Goal: Information Seeking & Learning: Learn about a topic

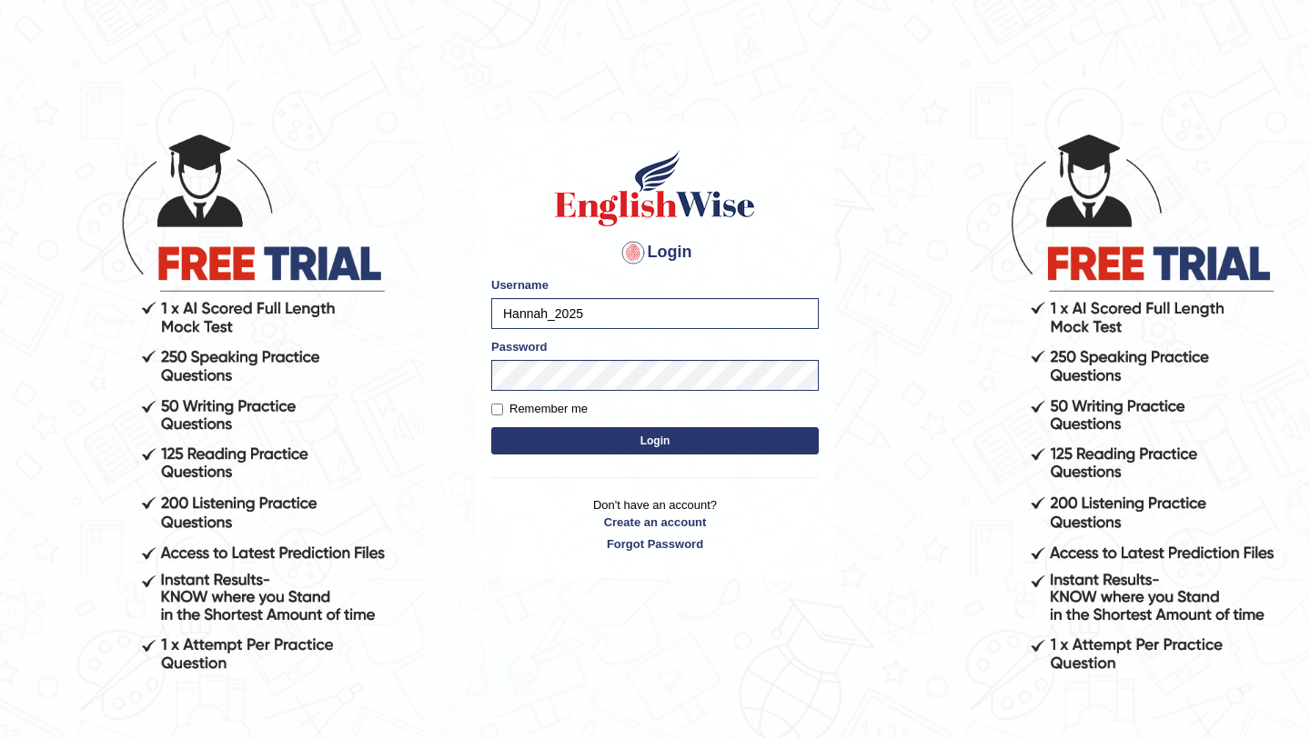
click at [603, 435] on button "Login" at bounding box center [654, 440] width 327 height 27
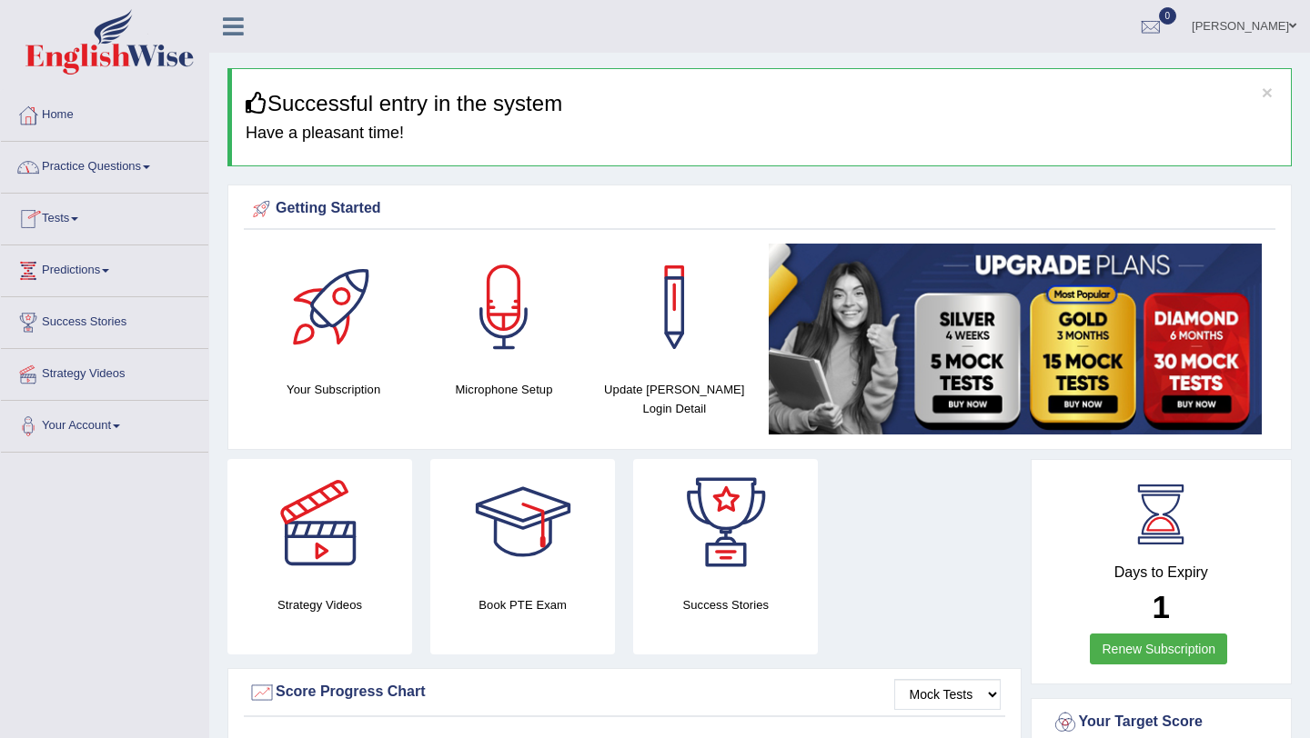
click at [68, 219] on link "Tests" at bounding box center [104, 216] width 207 height 45
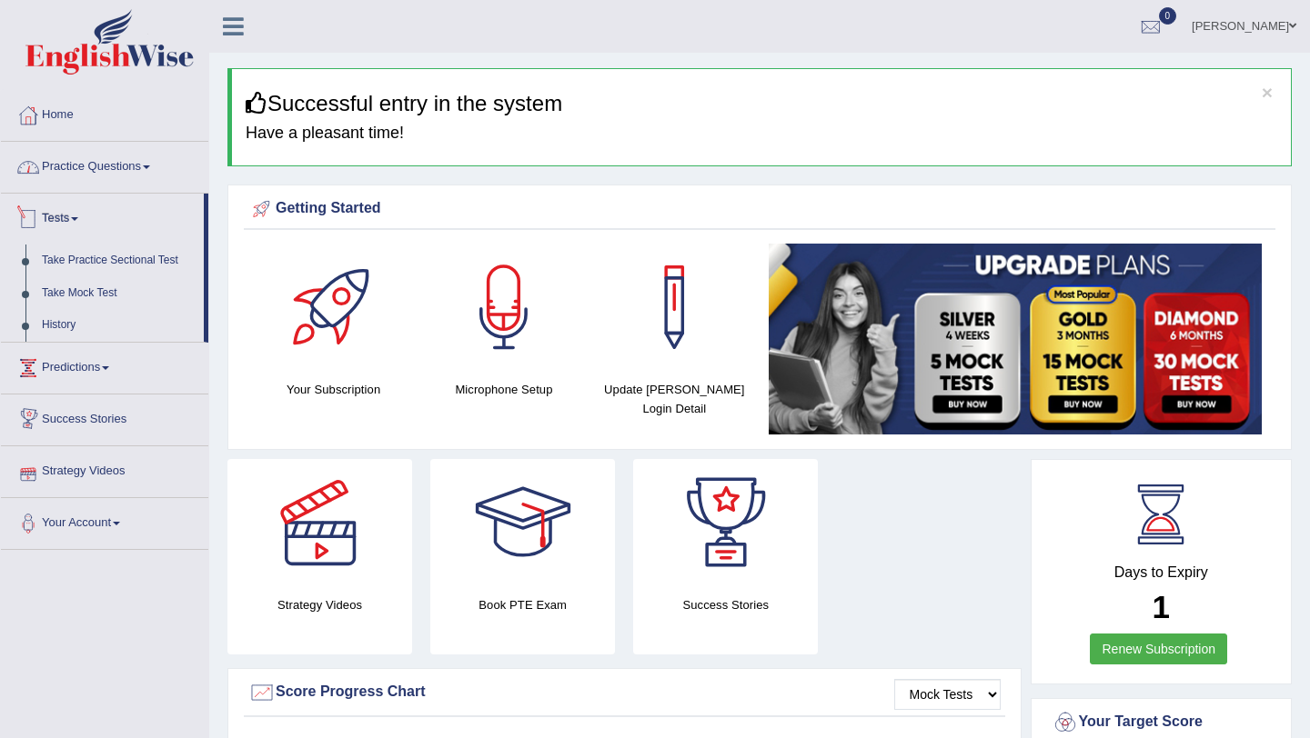
click at [106, 163] on link "Practice Questions" at bounding box center [104, 164] width 207 height 45
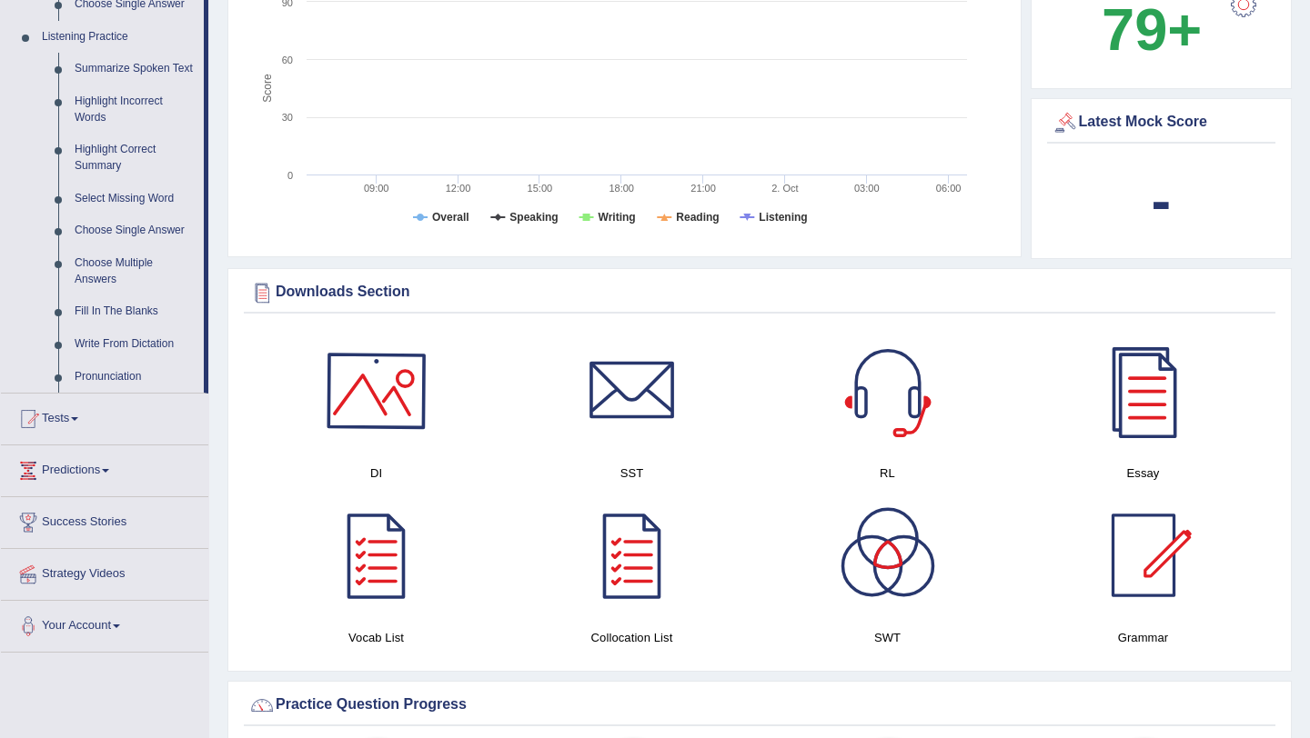
scroll to position [926, 0]
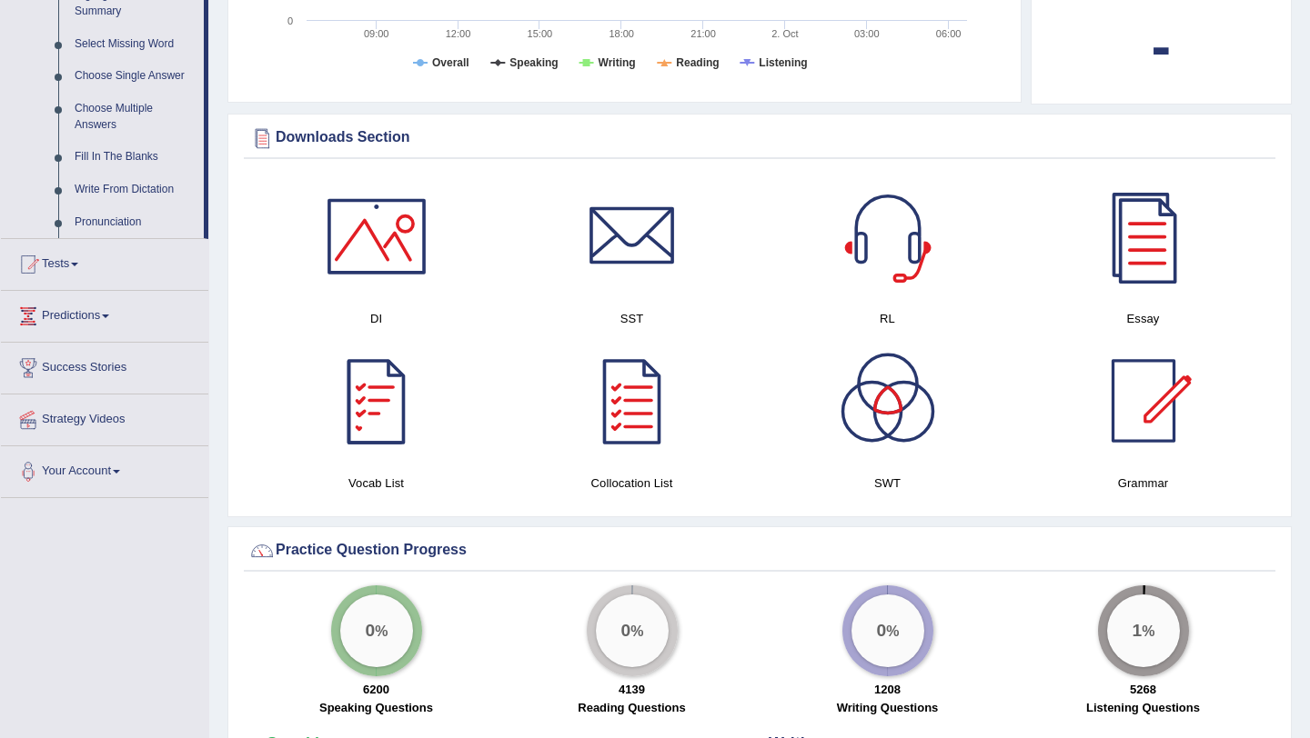
click at [386, 417] on div at bounding box center [376, 400] width 127 height 127
click at [634, 420] on div at bounding box center [631, 400] width 127 height 127
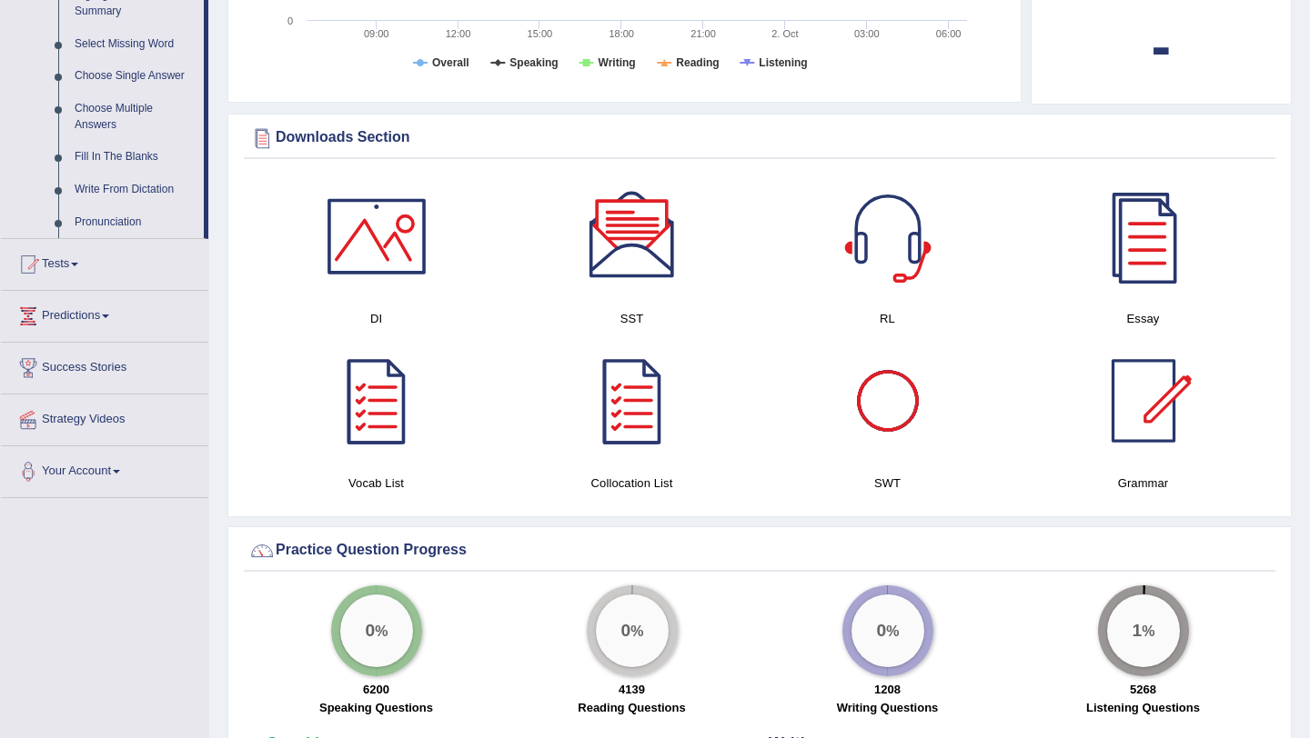
click at [907, 435] on div at bounding box center [887, 400] width 127 height 127
click at [628, 225] on div at bounding box center [631, 236] width 127 height 127
click at [1118, 258] on div at bounding box center [1143, 236] width 127 height 127
click at [1142, 435] on div at bounding box center [1143, 400] width 127 height 127
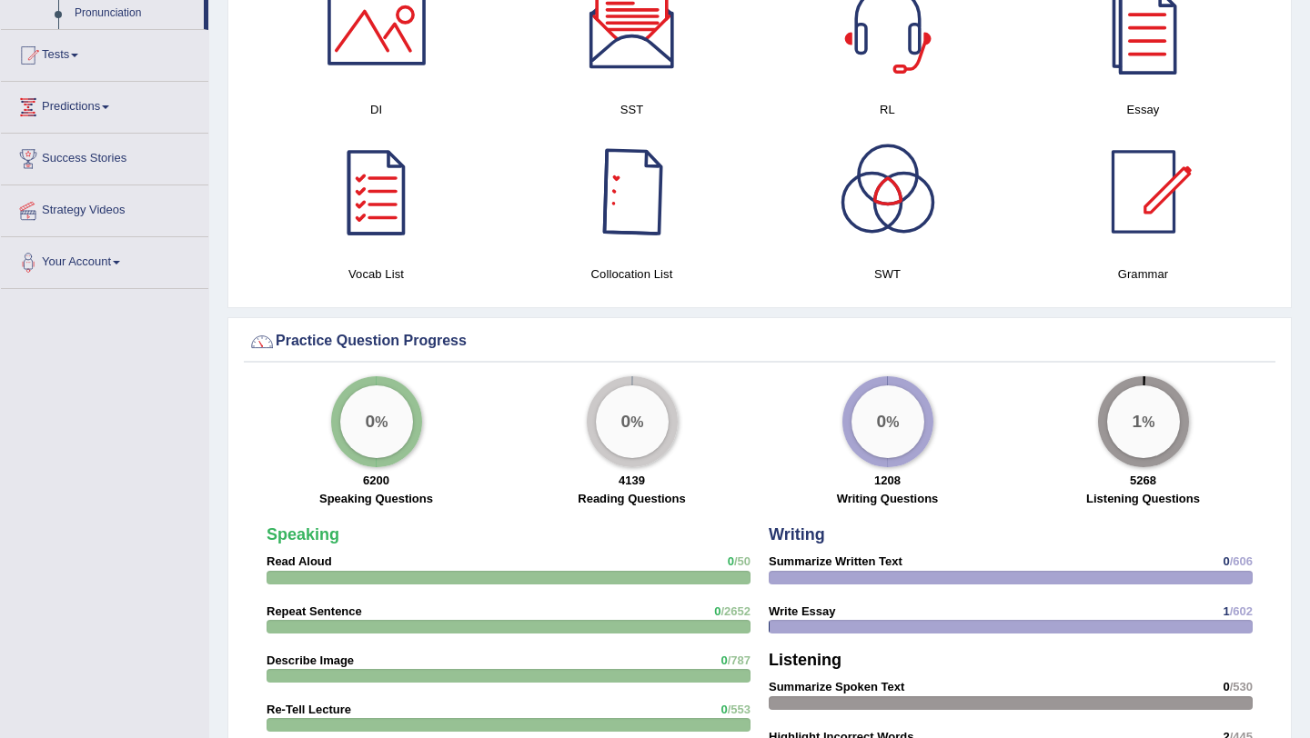
scroll to position [1137, 0]
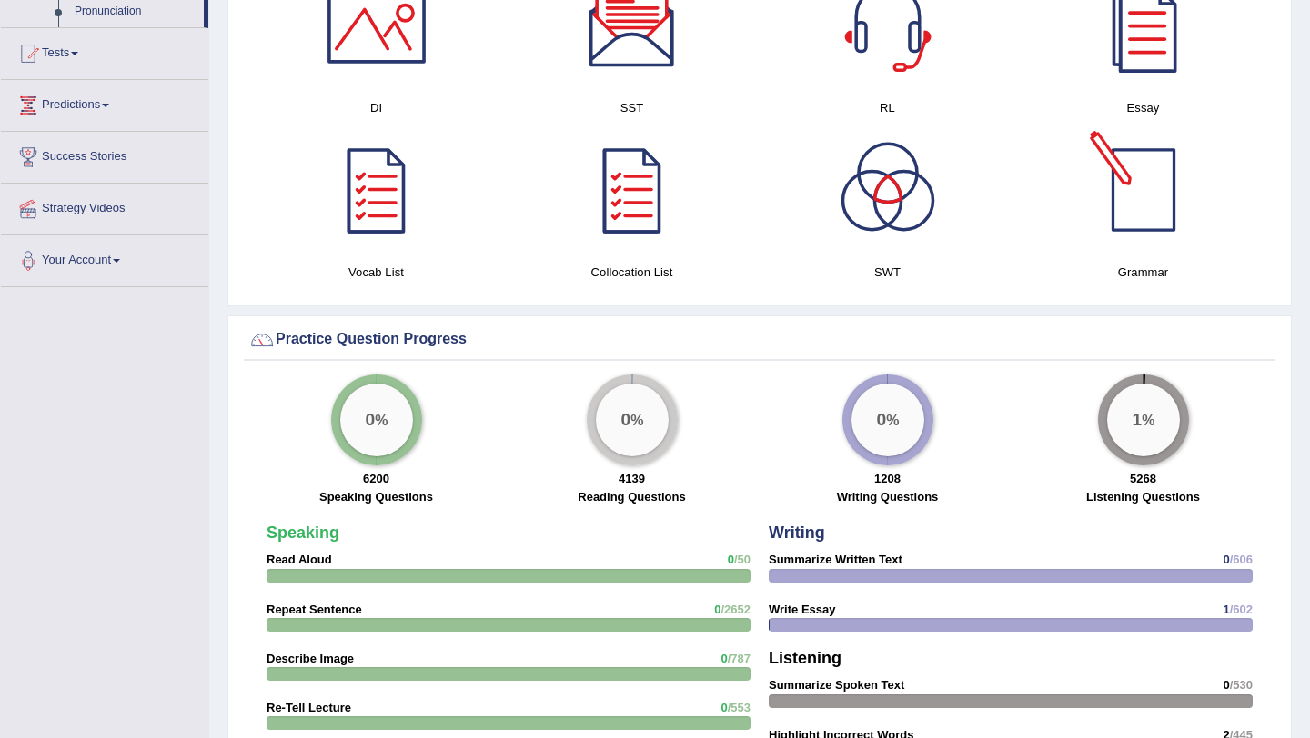
click at [1146, 196] on div at bounding box center [1143, 189] width 127 height 127
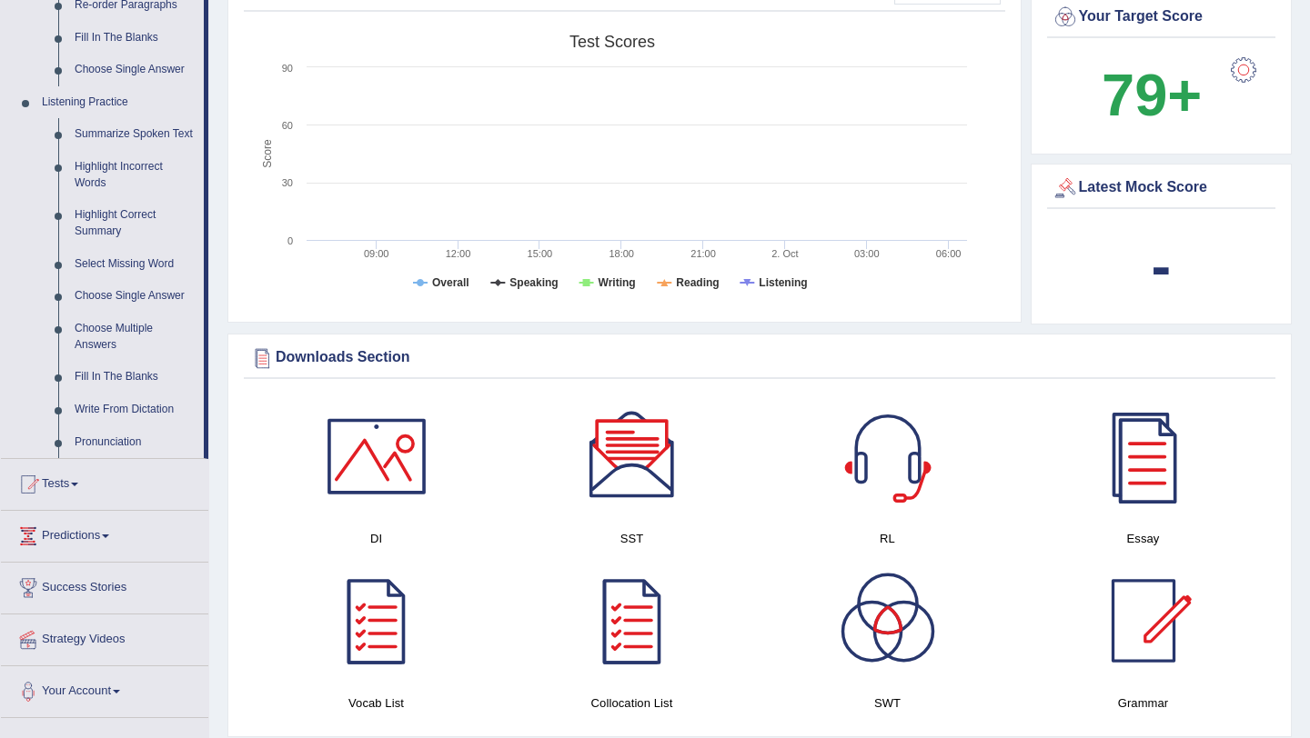
scroll to position [0, 0]
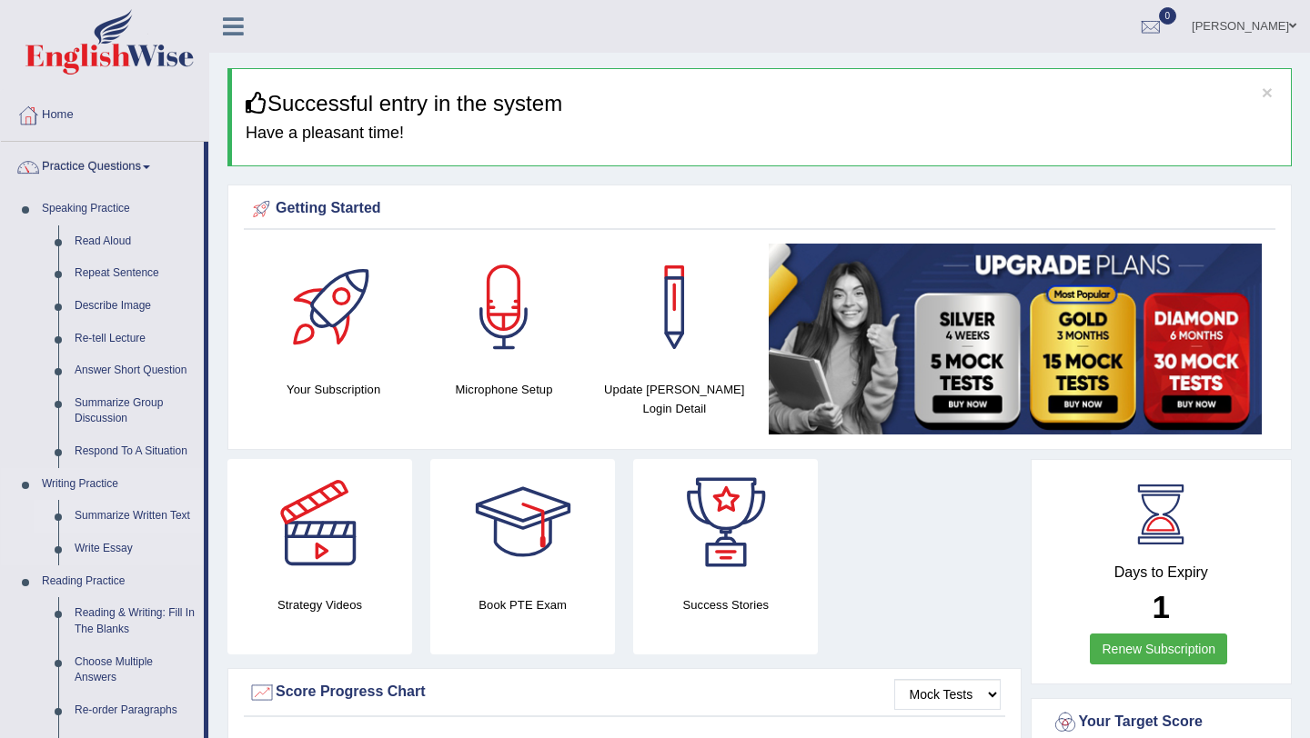
click at [118, 512] on link "Summarize Written Text" at bounding box center [134, 516] width 137 height 33
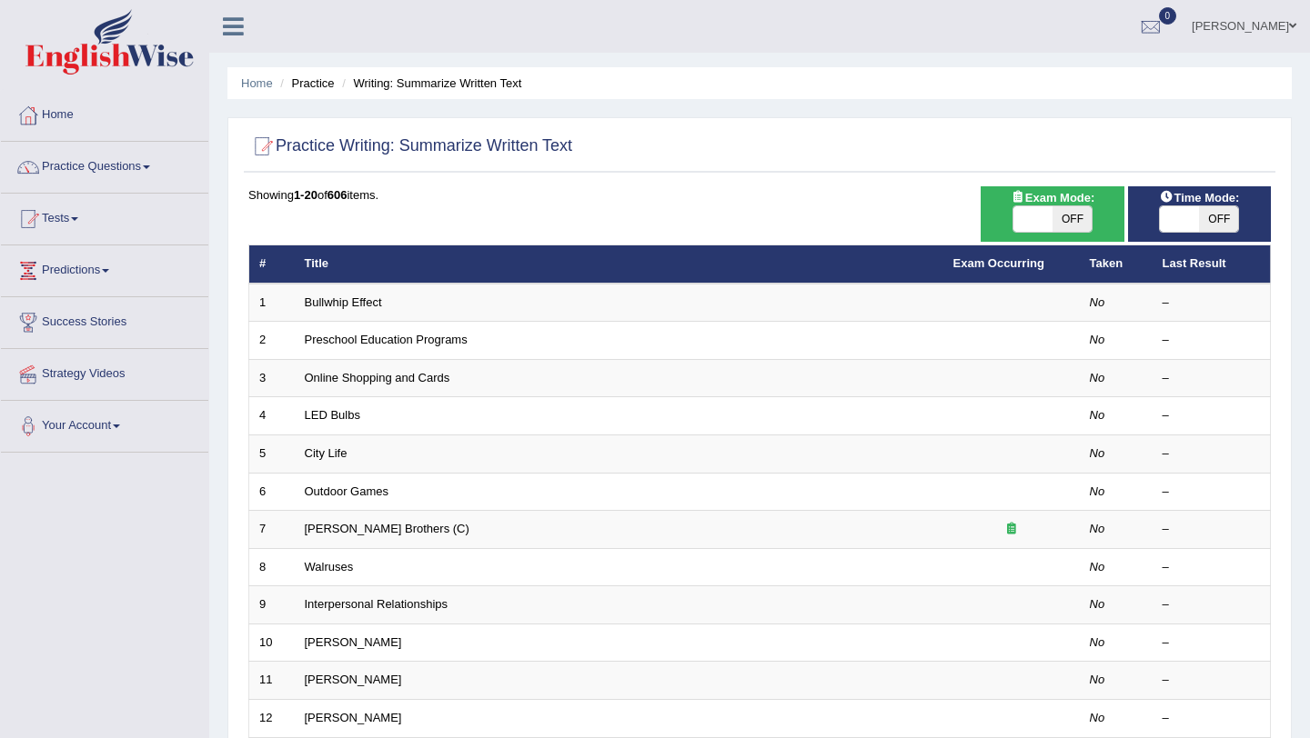
click at [1069, 224] on span "OFF" at bounding box center [1071, 218] width 39 height 25
checkbox input "true"
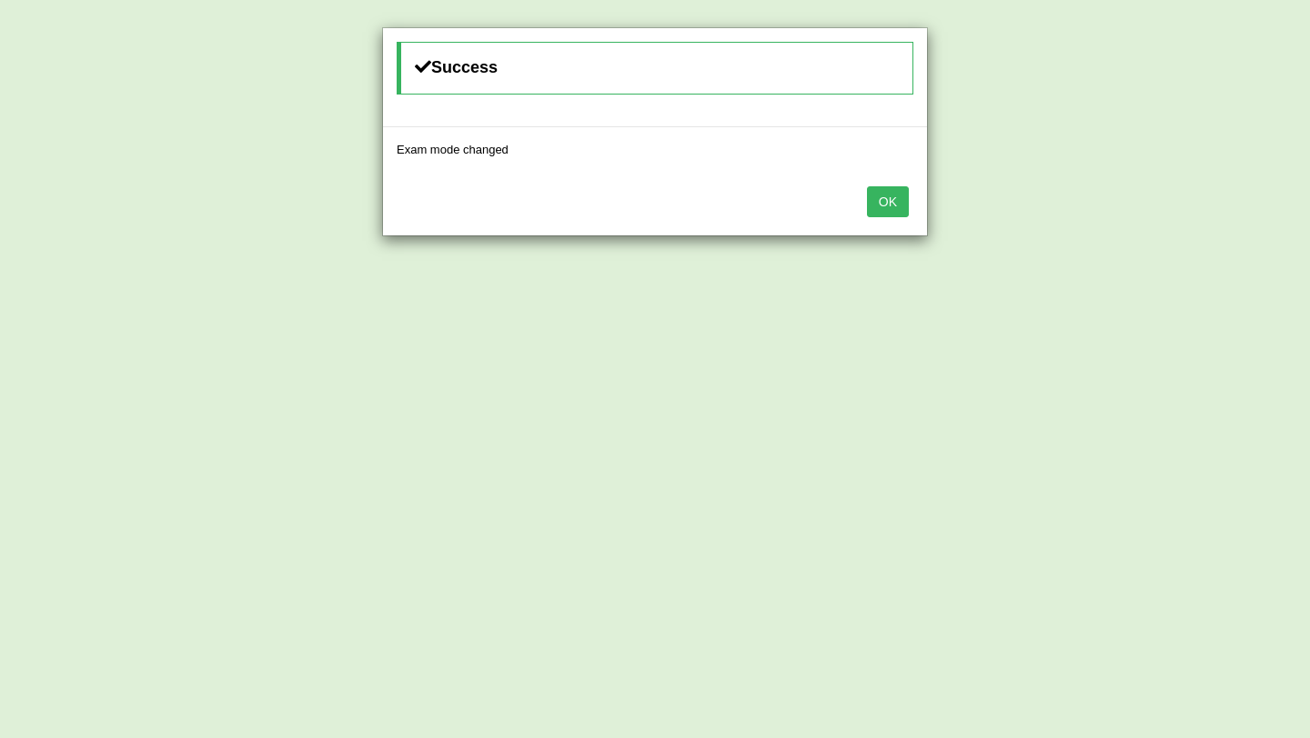
click at [892, 204] on button "OK" at bounding box center [888, 201] width 42 height 31
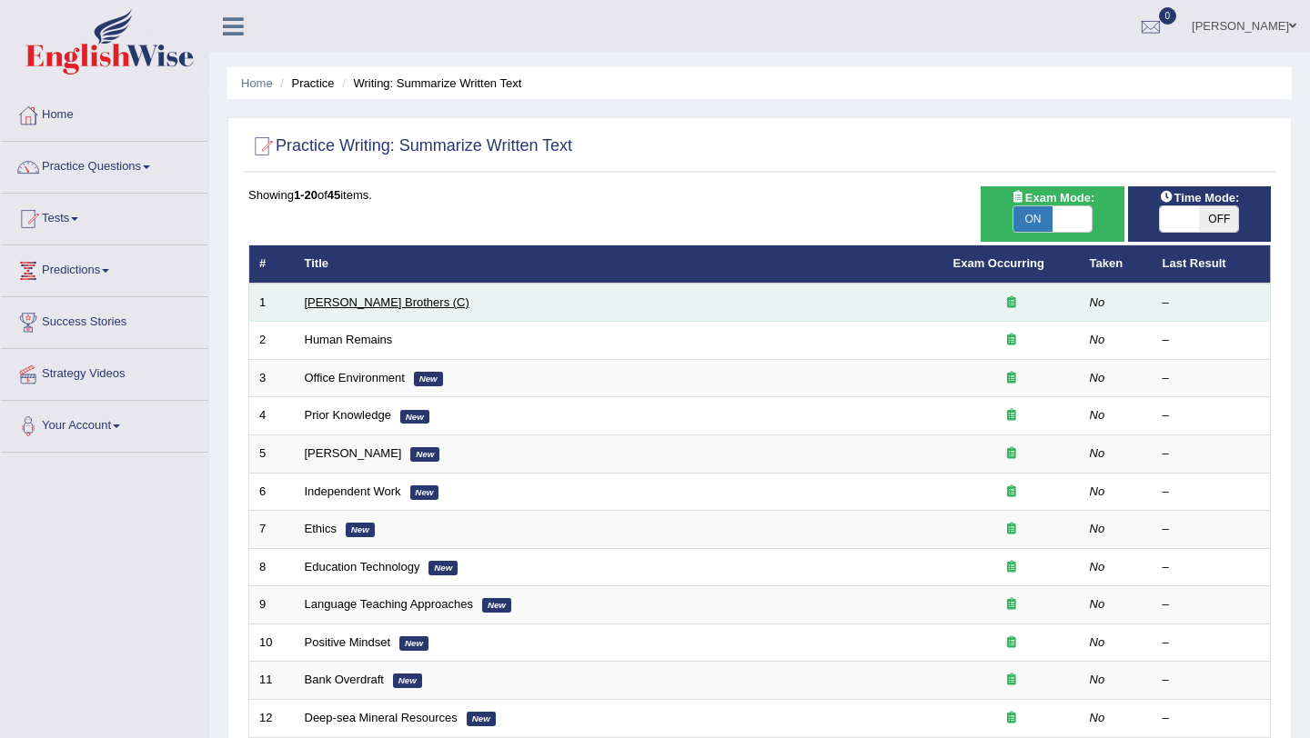
click at [349, 301] on link "[PERSON_NAME] Brothers (C)" at bounding box center [387, 303] width 165 height 14
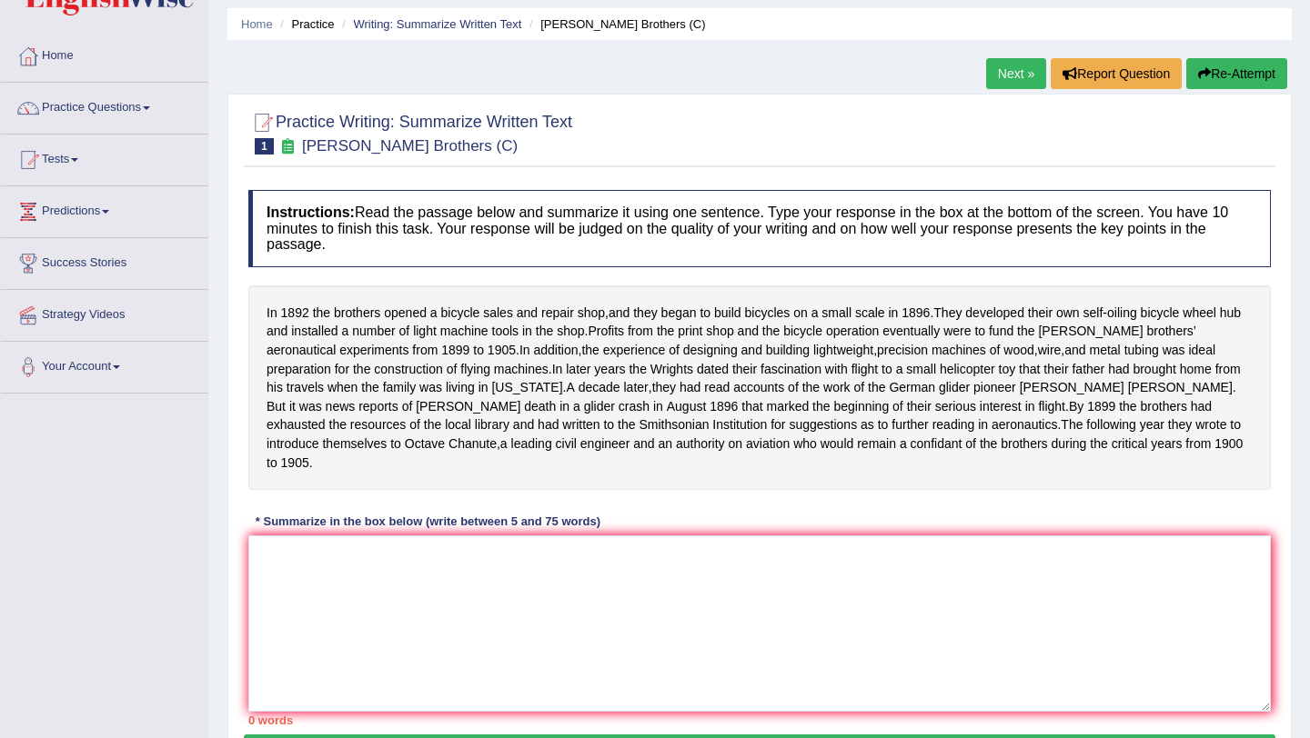
scroll to position [110, 0]
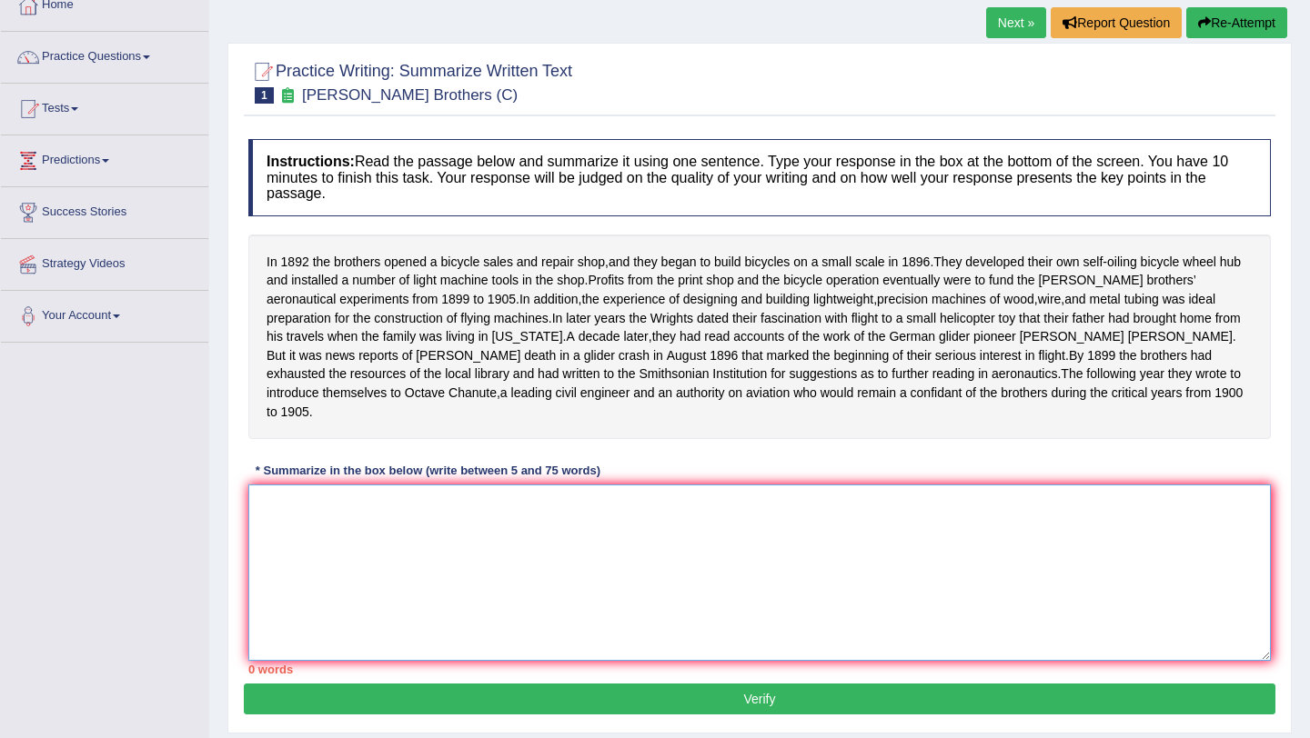
click at [394, 587] on textarea at bounding box center [759, 573] width 1022 height 176
type textarea "T"
click at [542, 584] on textarea at bounding box center [759, 573] width 1022 height 176
drag, startPoint x: 976, startPoint y: 260, endPoint x: 1042, endPoint y: 285, distance: 70.8
click at [1042, 285] on div "In 1892 the brothers opened a bicycle sales and repair shop , and they began to…" at bounding box center [759, 337] width 1022 height 205
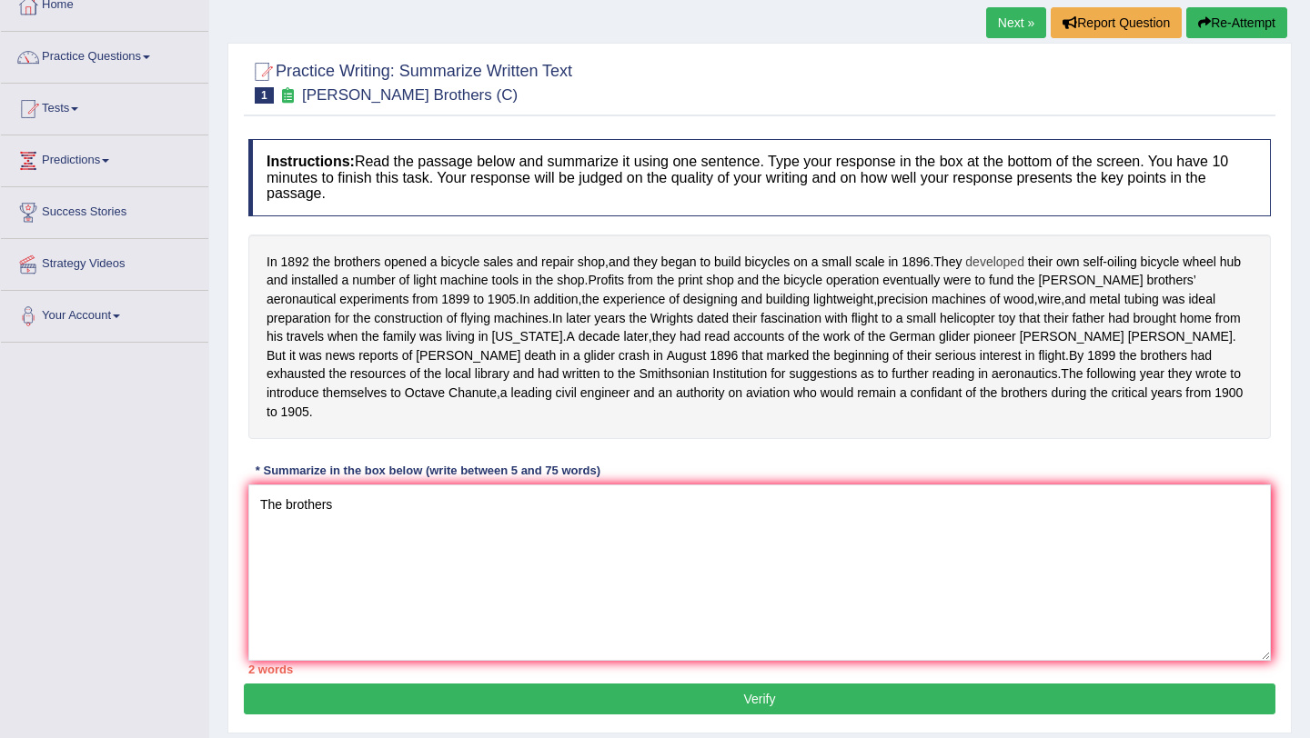
click at [1015, 254] on span "developed" at bounding box center [994, 262] width 59 height 19
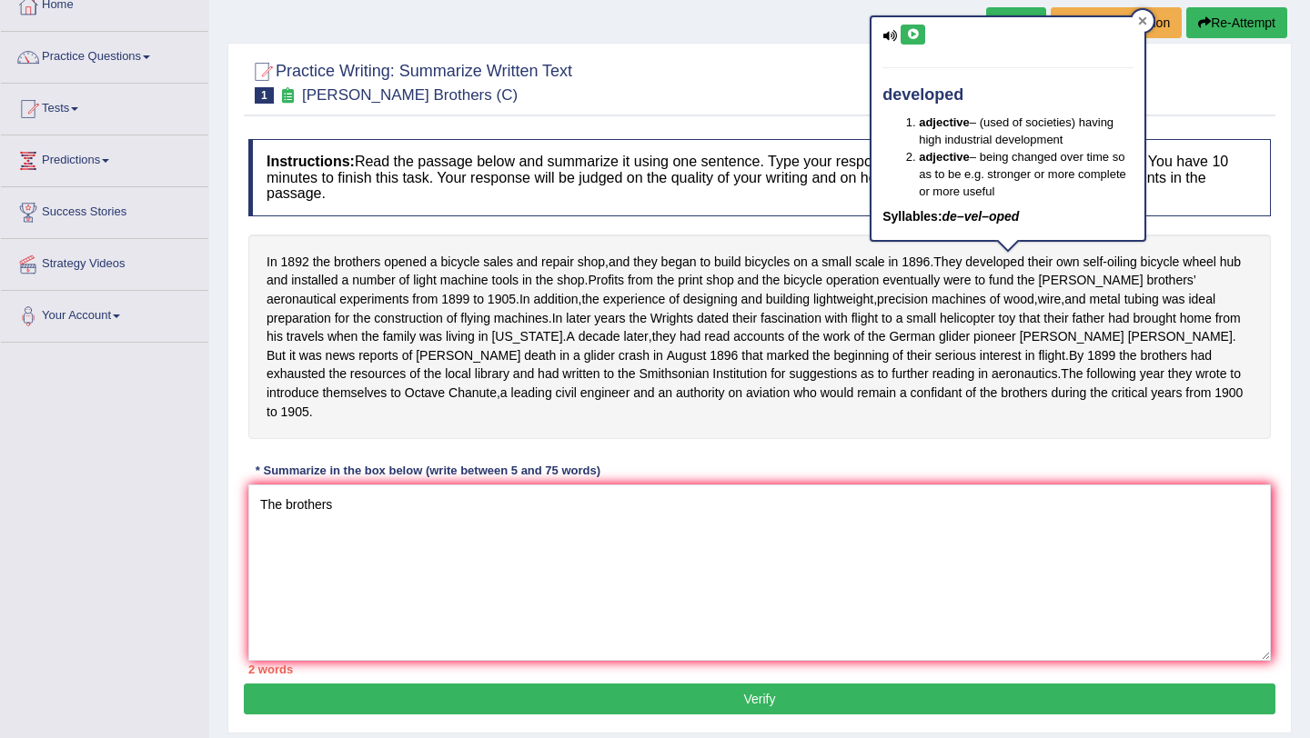
click at [1146, 16] on icon at bounding box center [1142, 20] width 9 height 9
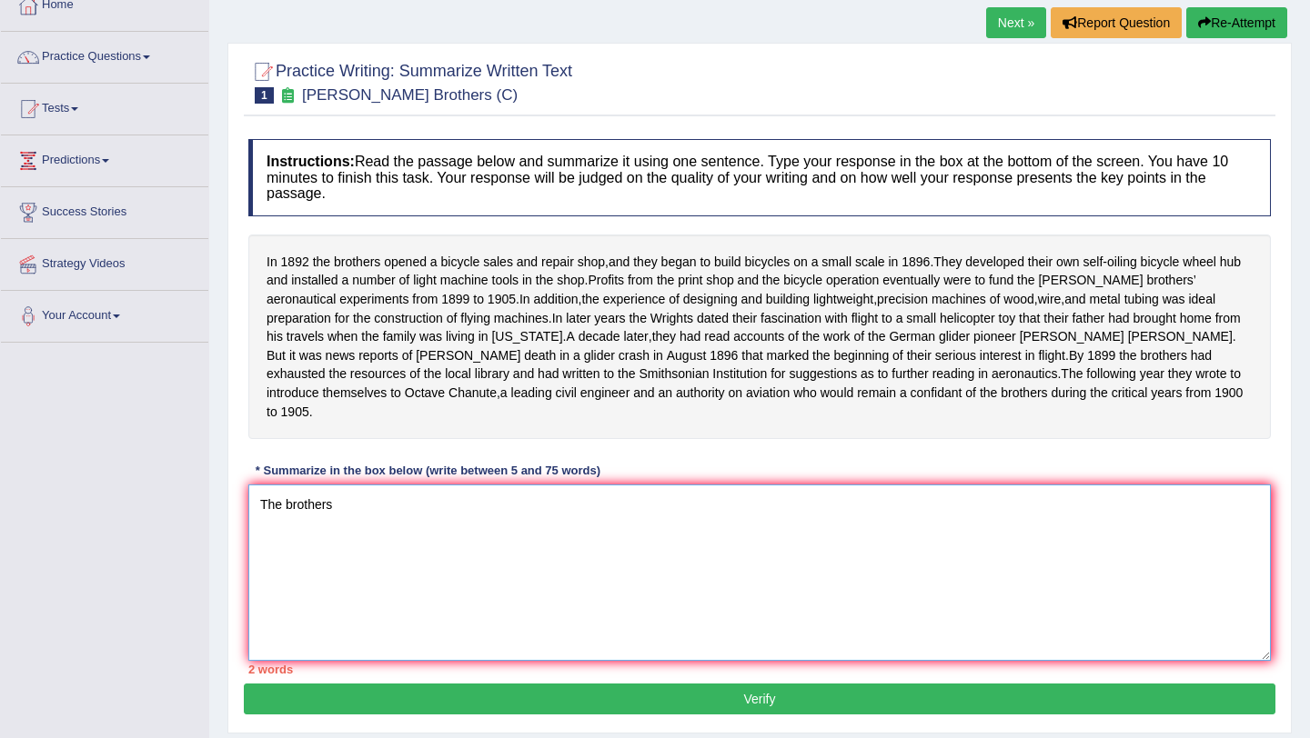
click at [593, 504] on textarea "The brothers" at bounding box center [759, 573] width 1022 height 176
click at [547, 525] on textarea "The brothers" at bounding box center [759, 573] width 1022 height 176
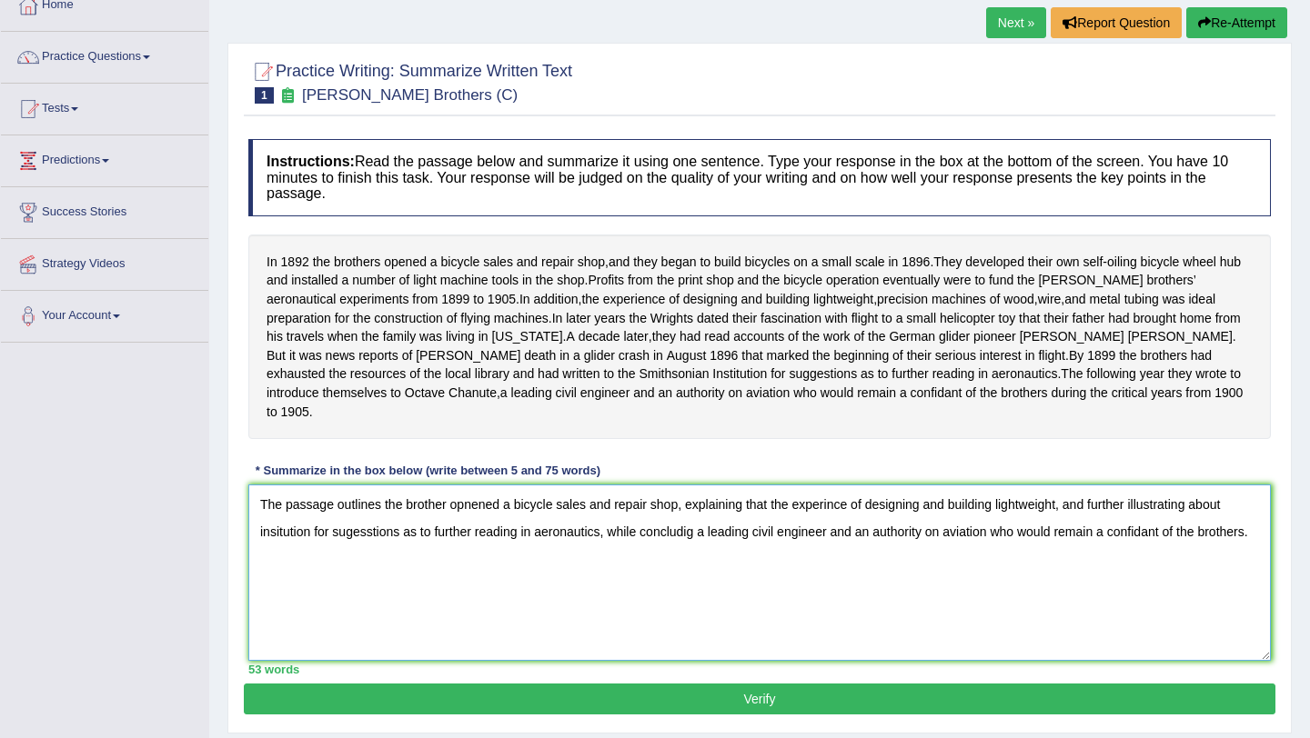
type textarea "The passage outlines the brother opnened a bicycle sales and repair shop, expla…"
click at [699, 734] on div "Practice Writing: Summarize Written Text 1 Wright Brothers (C) Instructions: Re…" at bounding box center [759, 388] width 1064 height 691
click at [738, 715] on button "Verify" at bounding box center [759, 699] width 1031 height 31
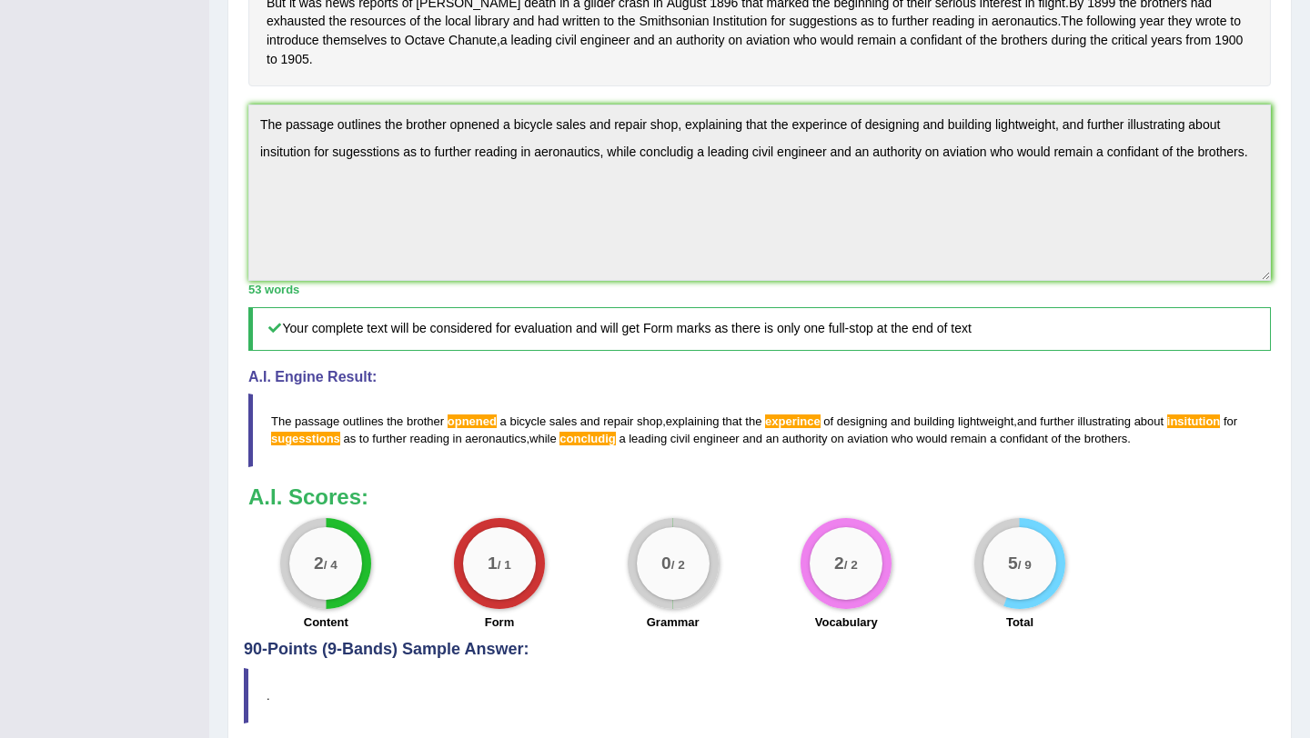
scroll to position [556, 0]
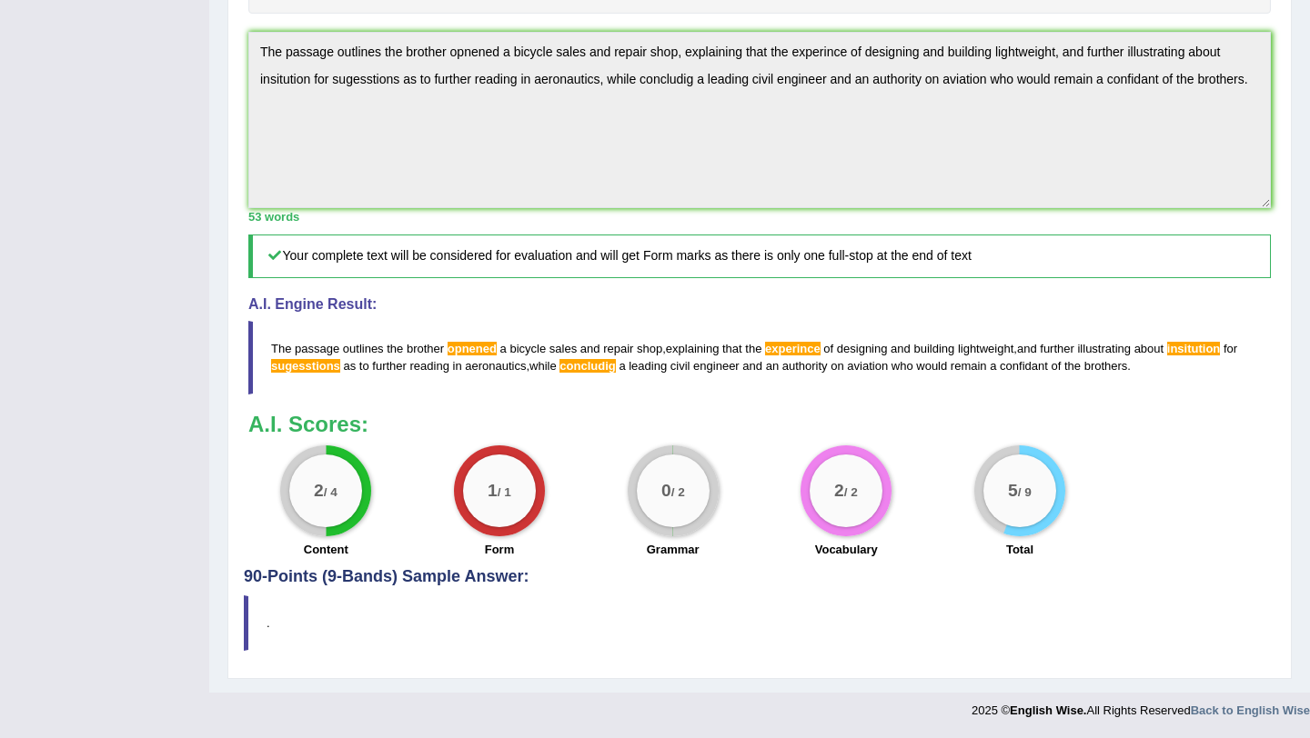
click at [459, 352] on span "opnened" at bounding box center [471, 349] width 49 height 14
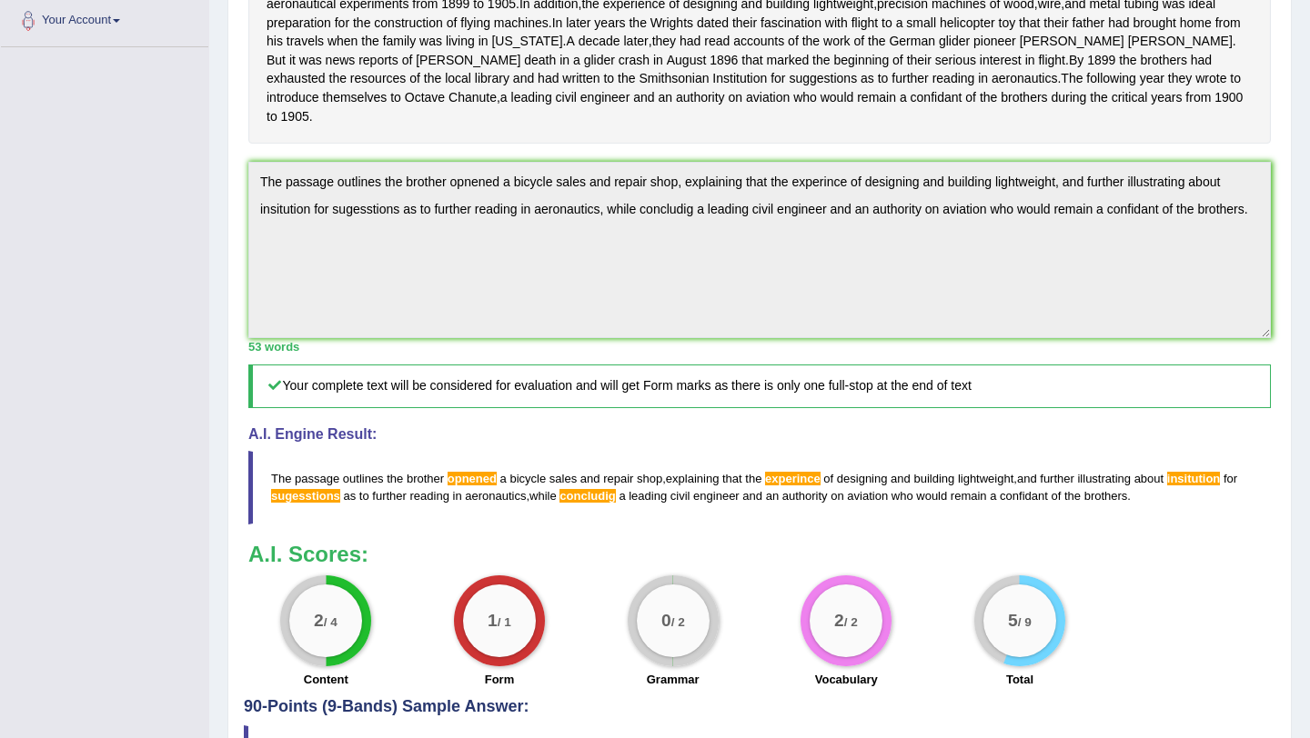
scroll to position [411, 0]
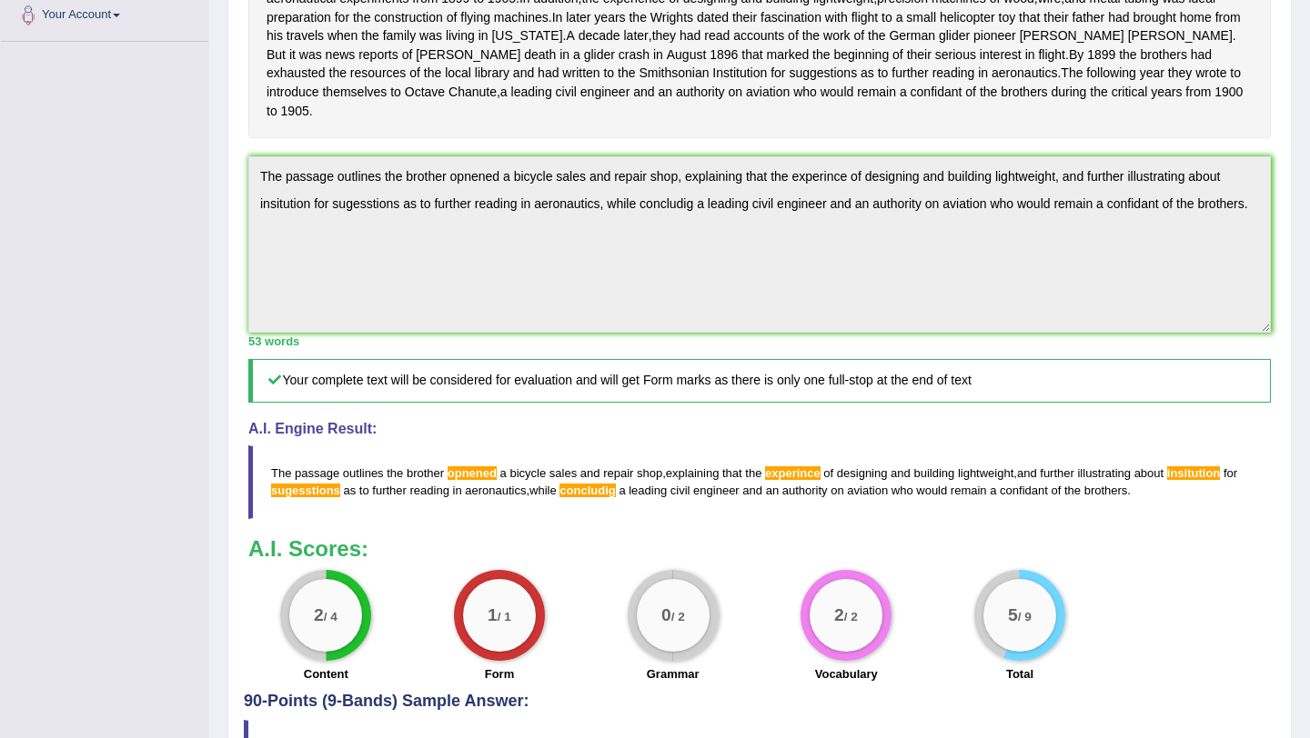
click at [1217, 480] on span "insitution" at bounding box center [1194, 474] width 54 height 14
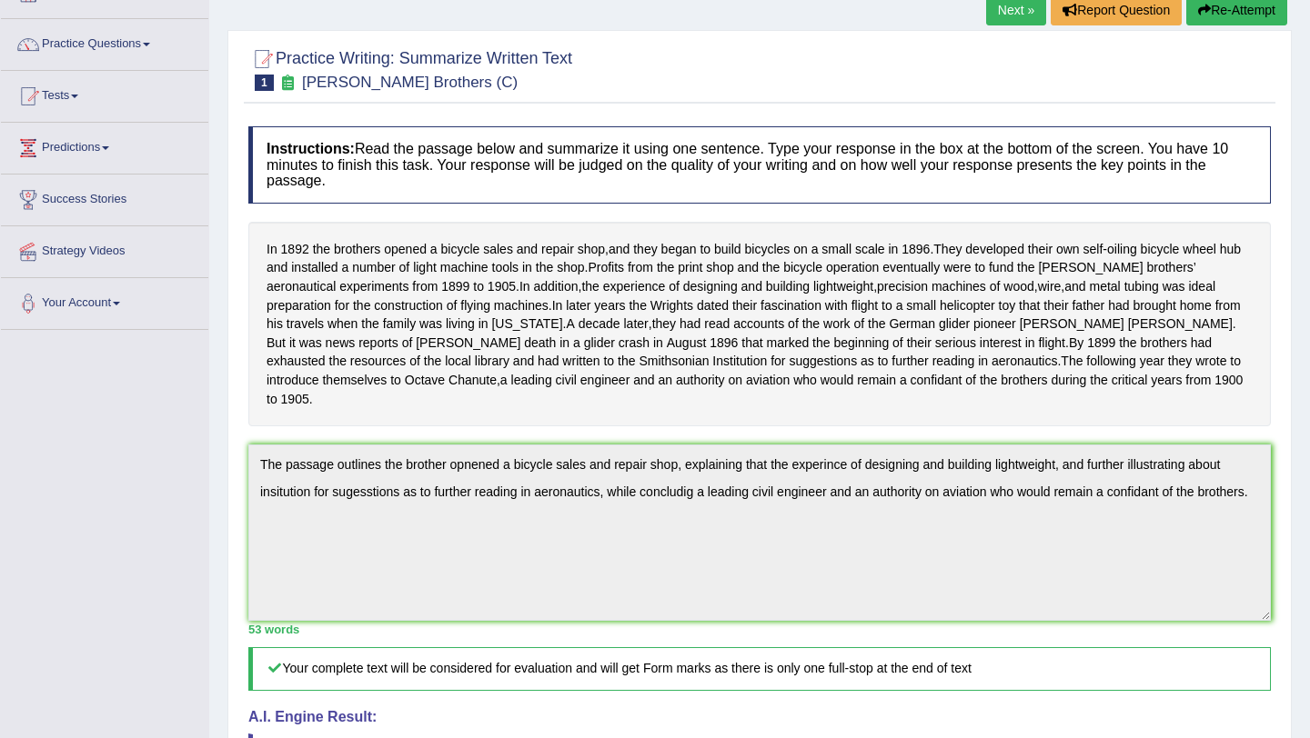
scroll to position [0, 0]
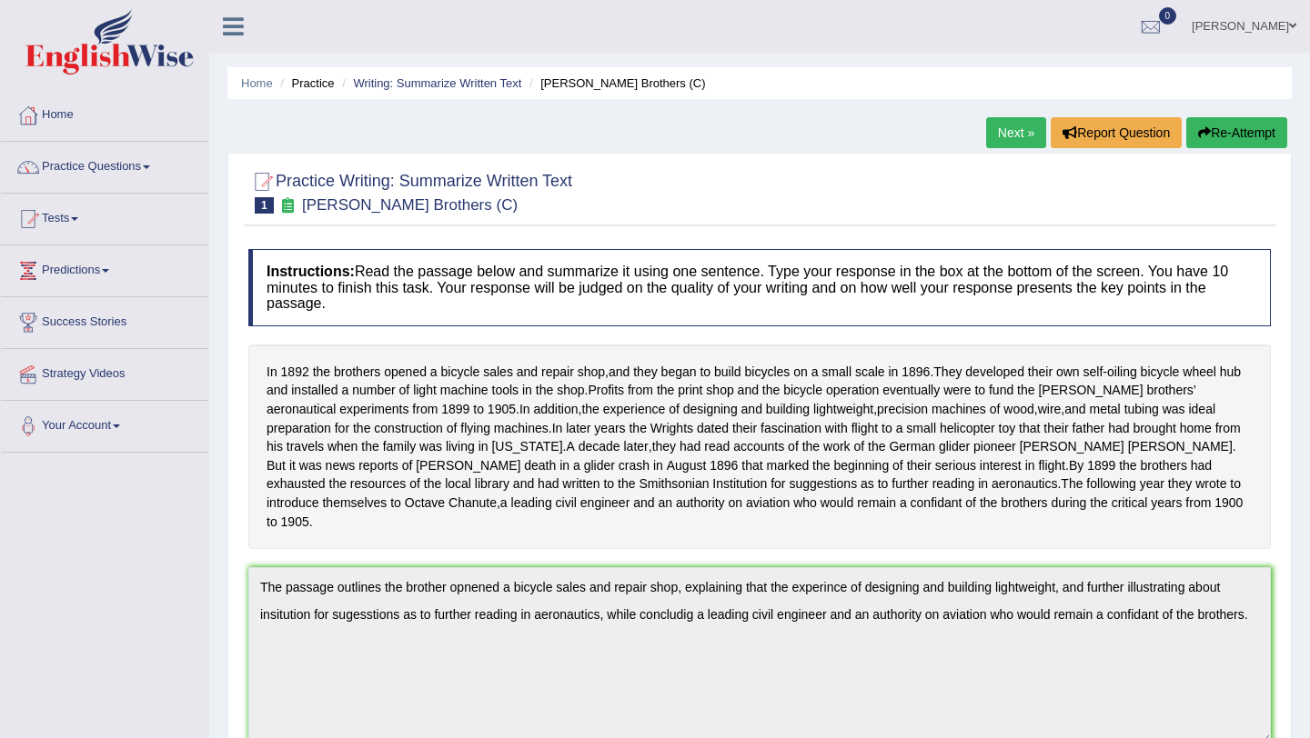
click at [1231, 145] on button "Re-Attempt" at bounding box center [1236, 132] width 101 height 31
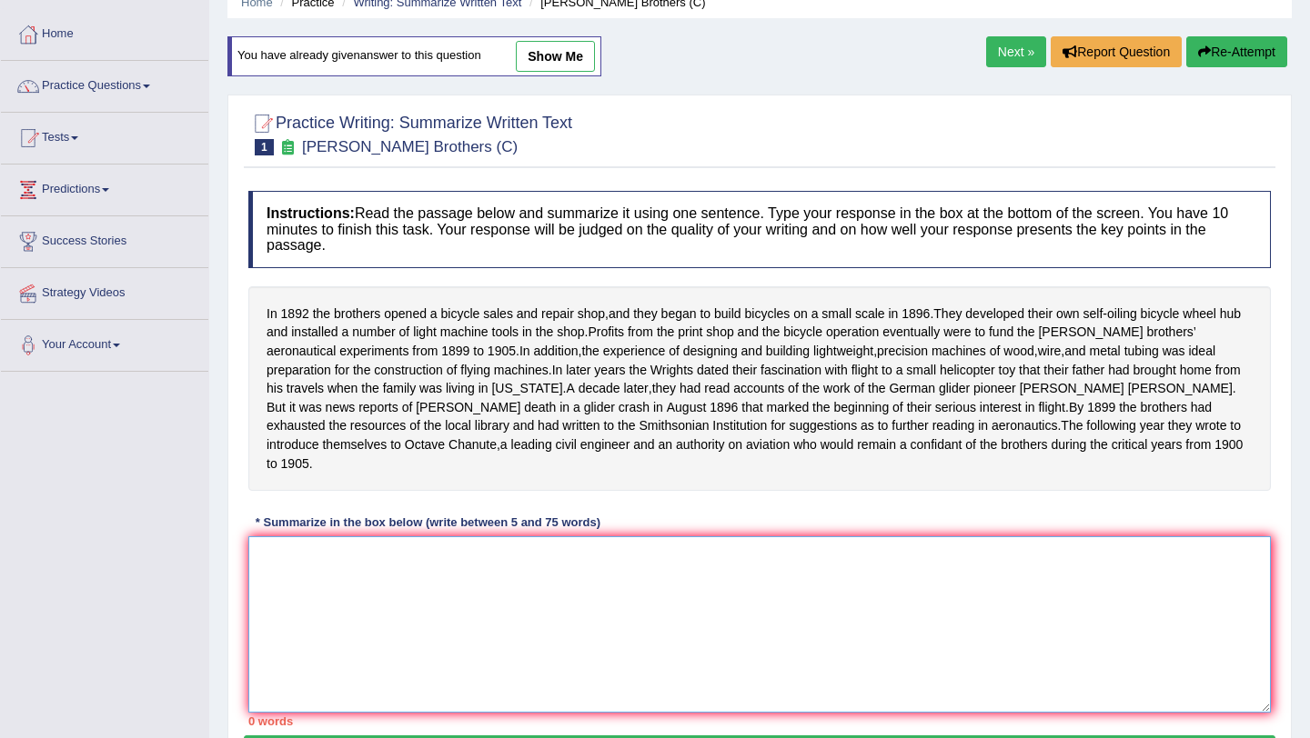
click at [592, 620] on textarea at bounding box center [759, 625] width 1022 height 176
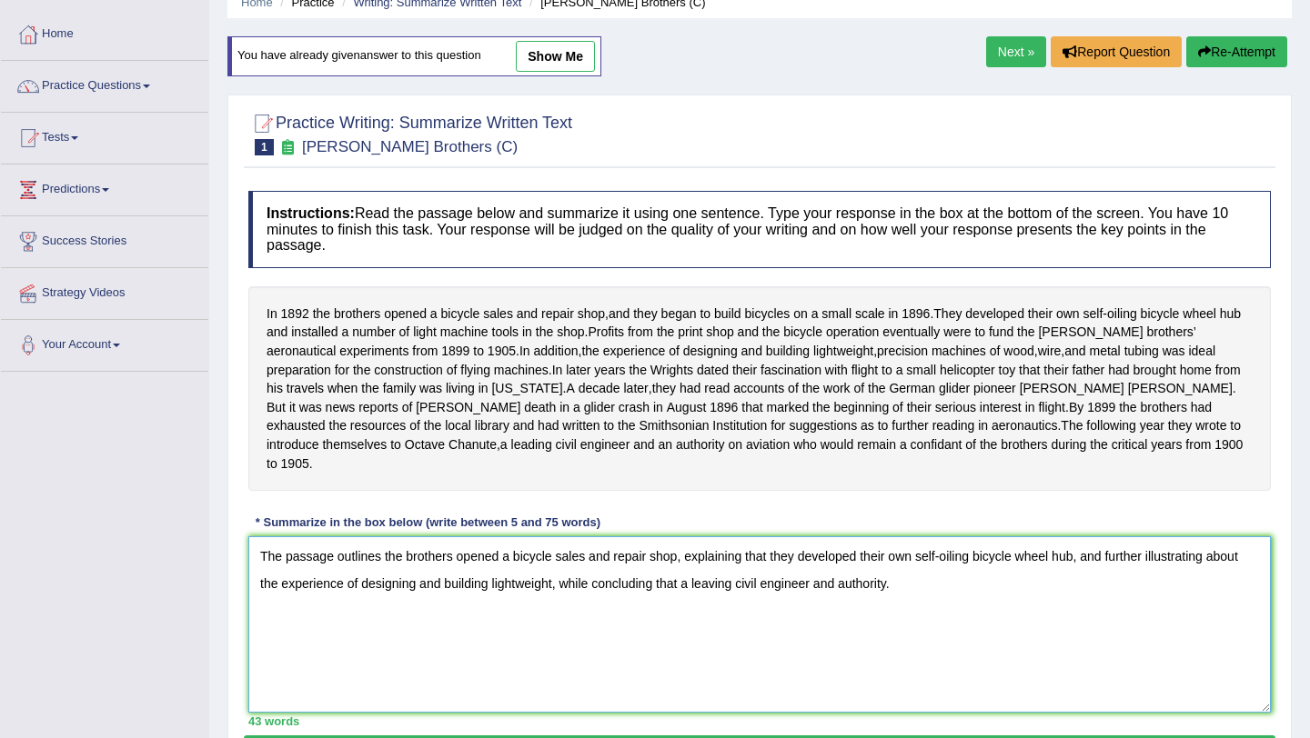
scroll to position [216, 0]
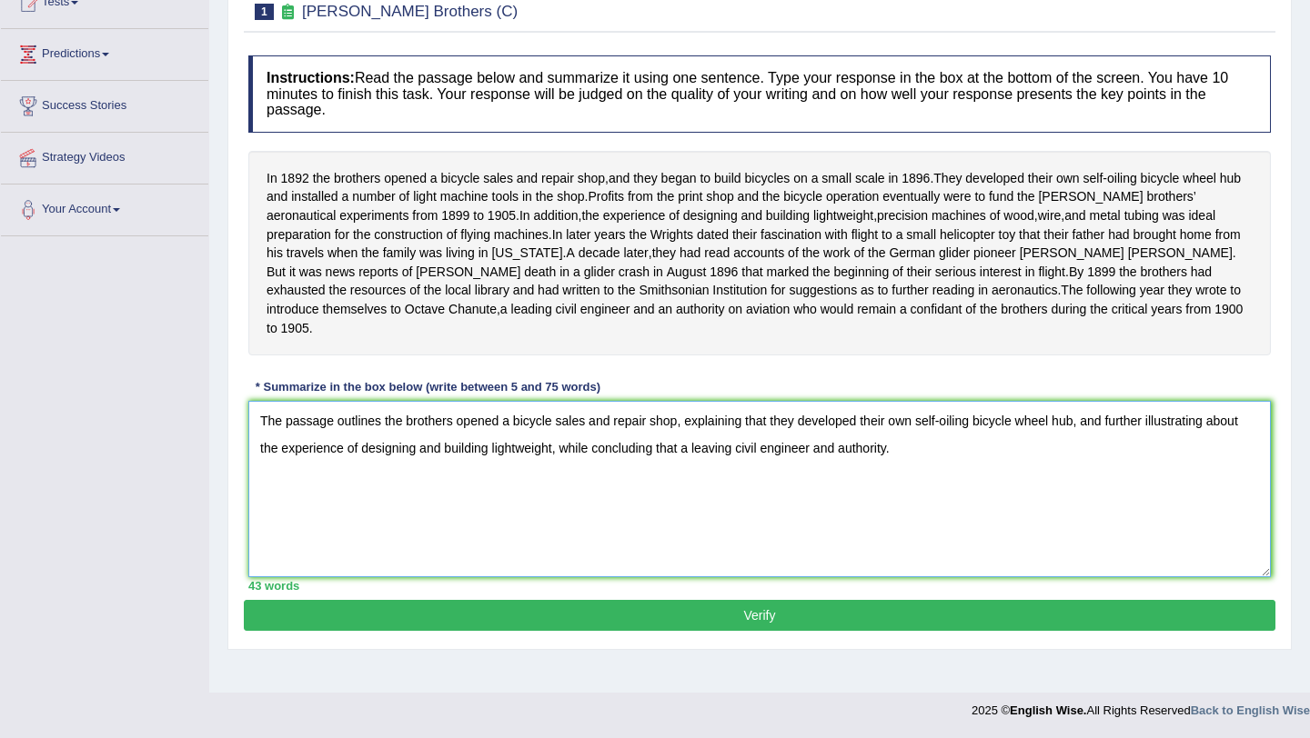
type textarea "The passage outlines the brothers opened a bicycle sales and repair shop, expla…"
click at [562, 619] on button "Verify" at bounding box center [759, 615] width 1031 height 31
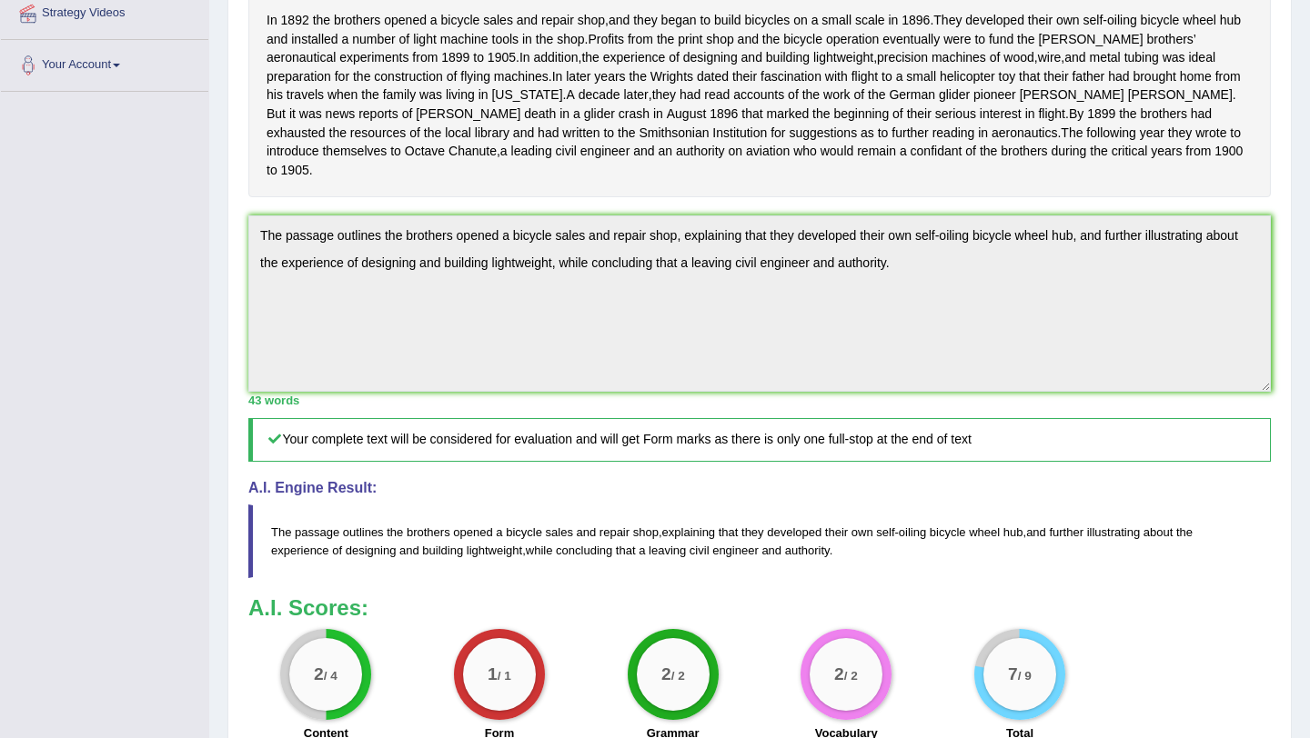
scroll to position [0, 0]
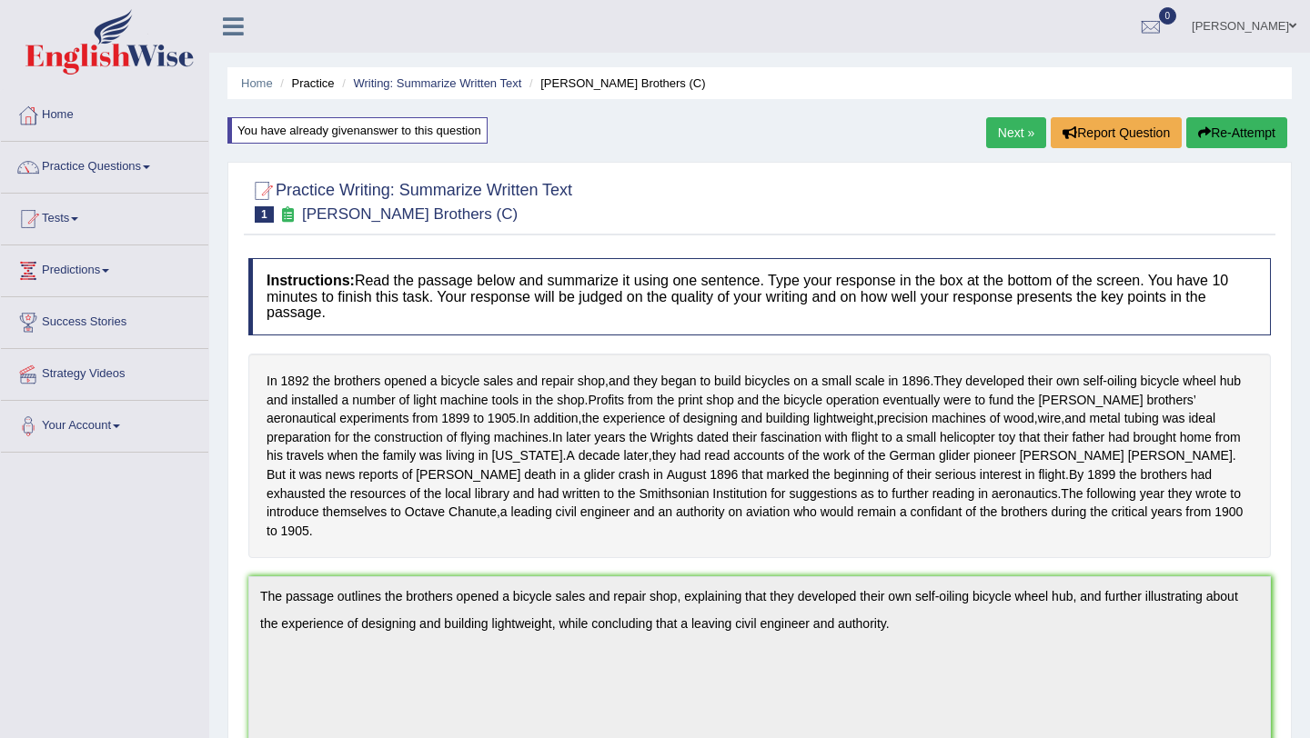
click at [1002, 129] on link "Next »" at bounding box center [1016, 132] width 60 height 31
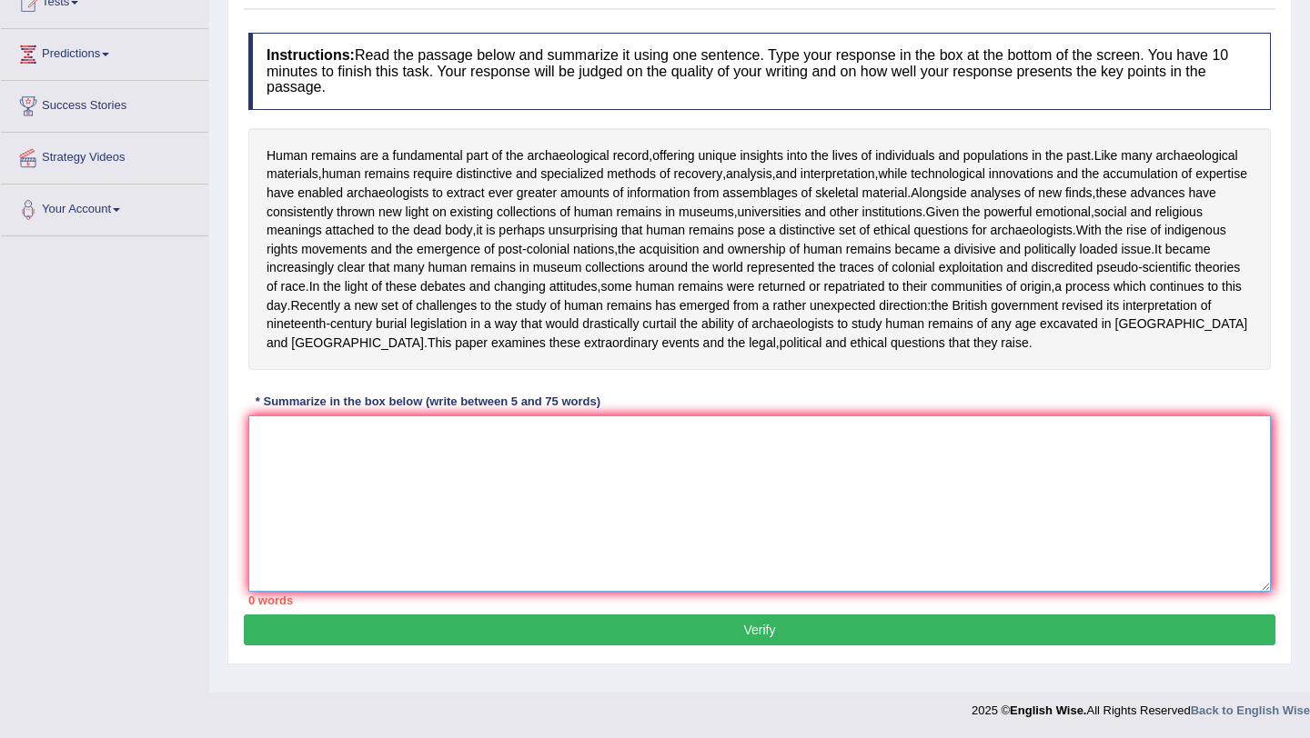
click at [698, 488] on textarea at bounding box center [759, 504] width 1022 height 176
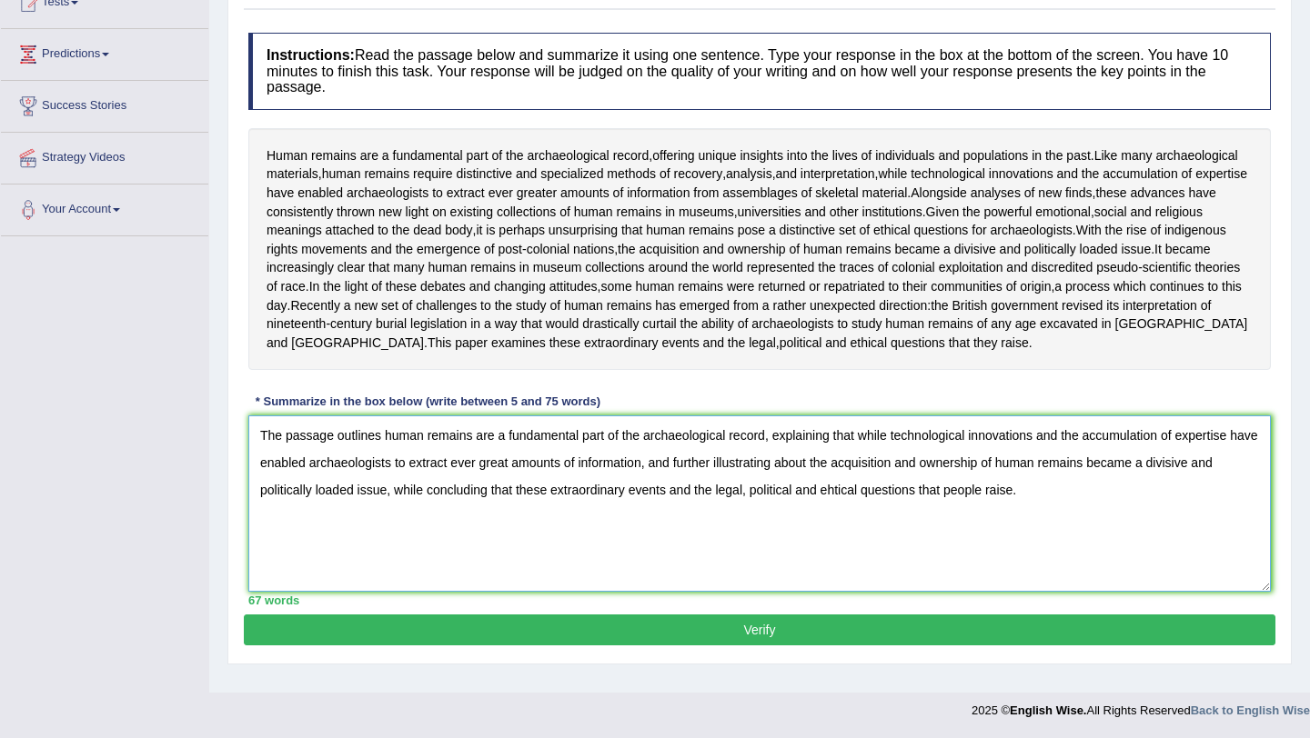
type textarea "The passage outlines human remains are a fundamental part of the archaeological…"
click at [628, 661] on div "Practice Writing: Summarize Written Text 2 Human Remains Instructions: Read the…" at bounding box center [759, 300] width 1064 height 728
click at [624, 646] on button "Verify" at bounding box center [759, 630] width 1031 height 31
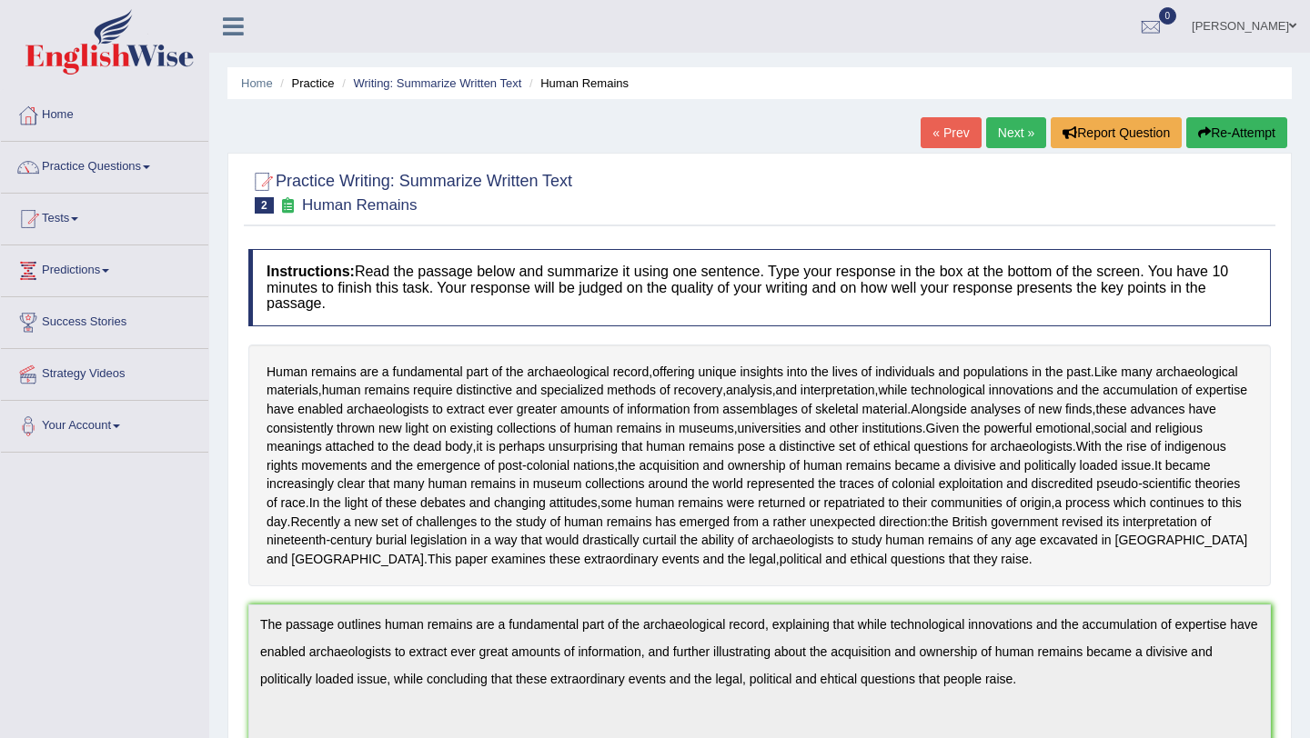
click at [1009, 130] on link "Next »" at bounding box center [1016, 132] width 60 height 31
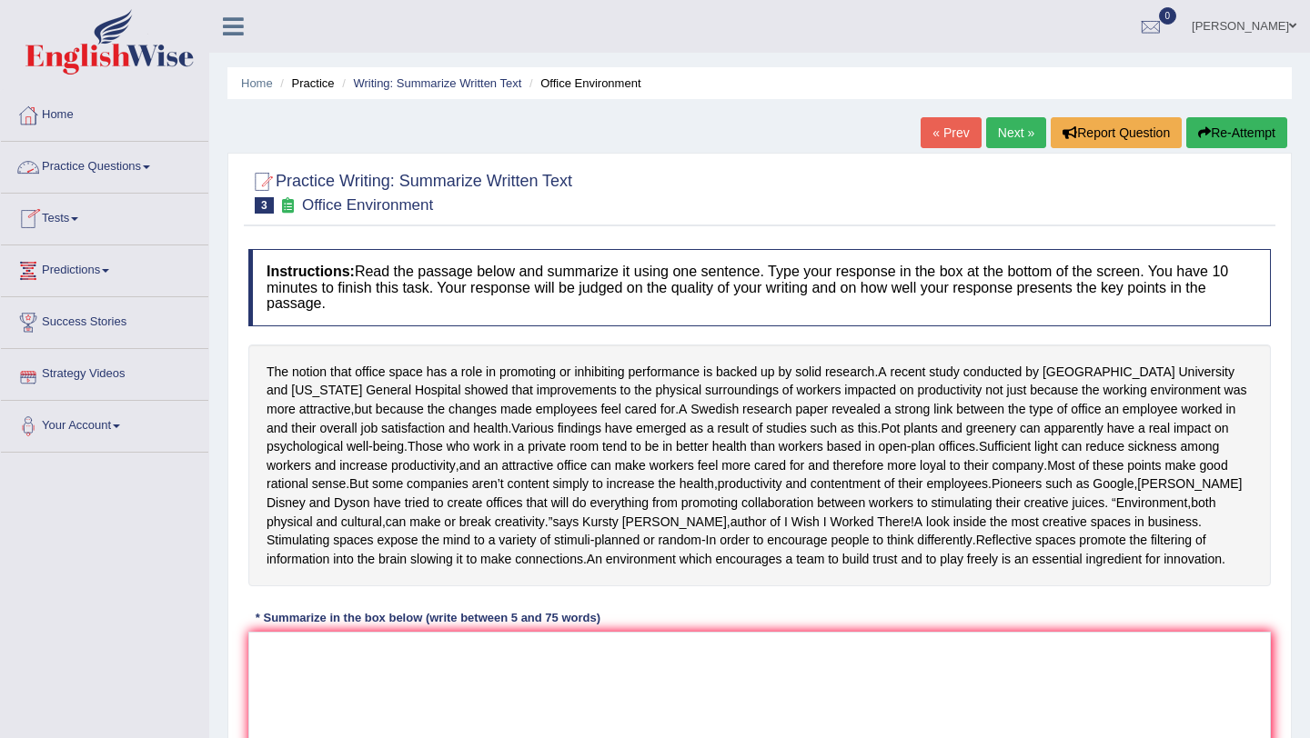
click at [77, 213] on link "Tests" at bounding box center [104, 216] width 207 height 45
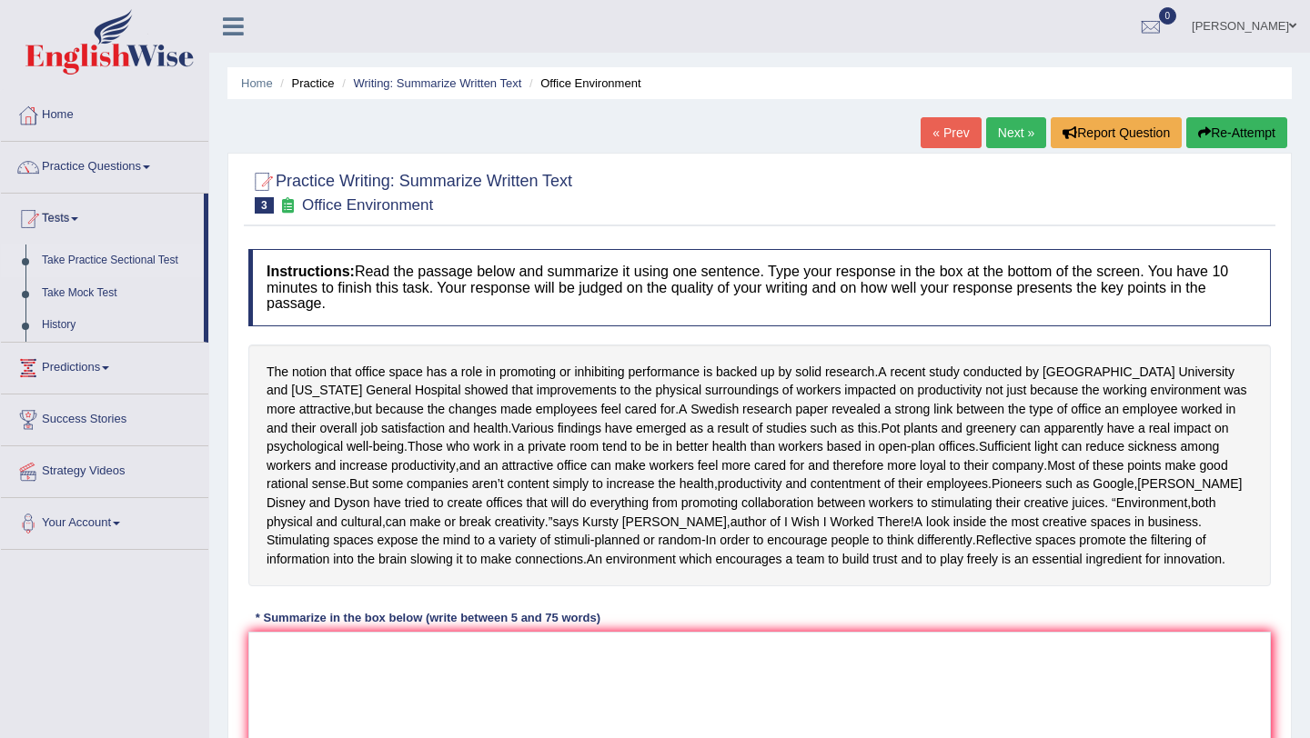
click at [105, 256] on link "Take Practice Sectional Test" at bounding box center [119, 261] width 170 height 33
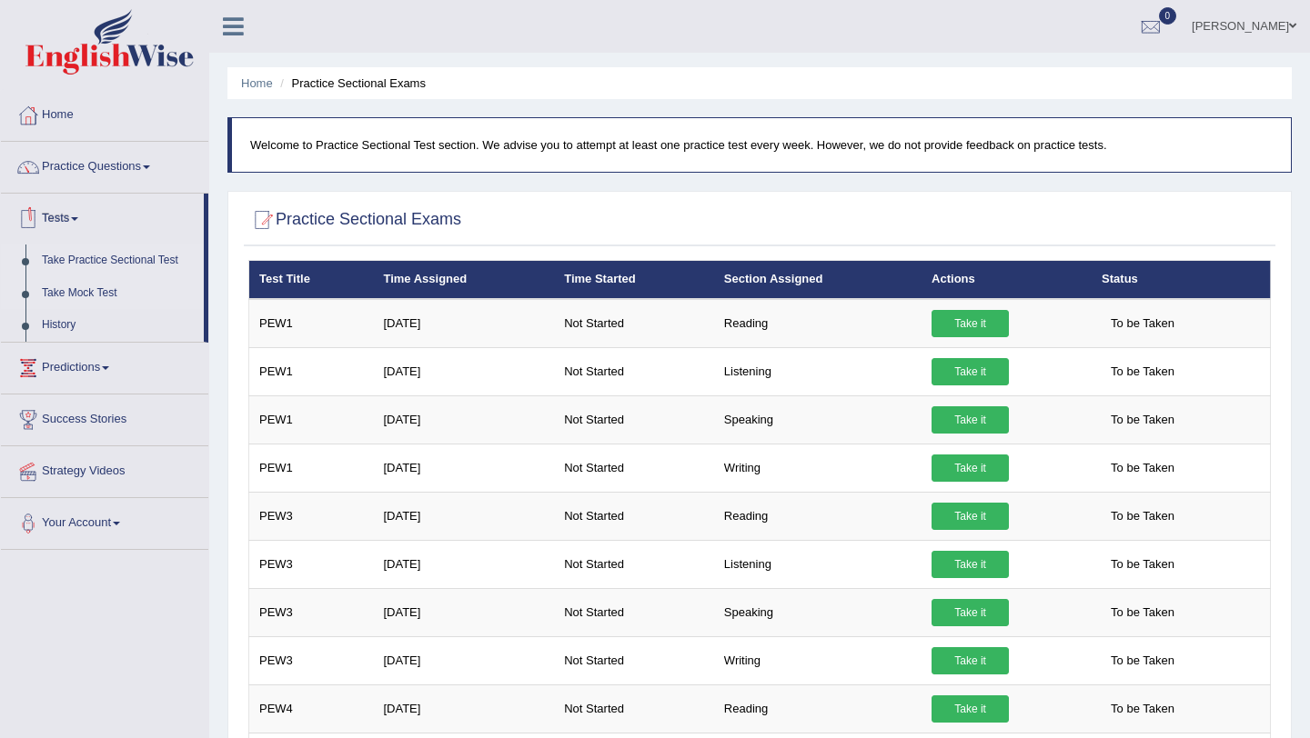
click at [90, 296] on link "Take Mock Test" at bounding box center [119, 293] width 170 height 33
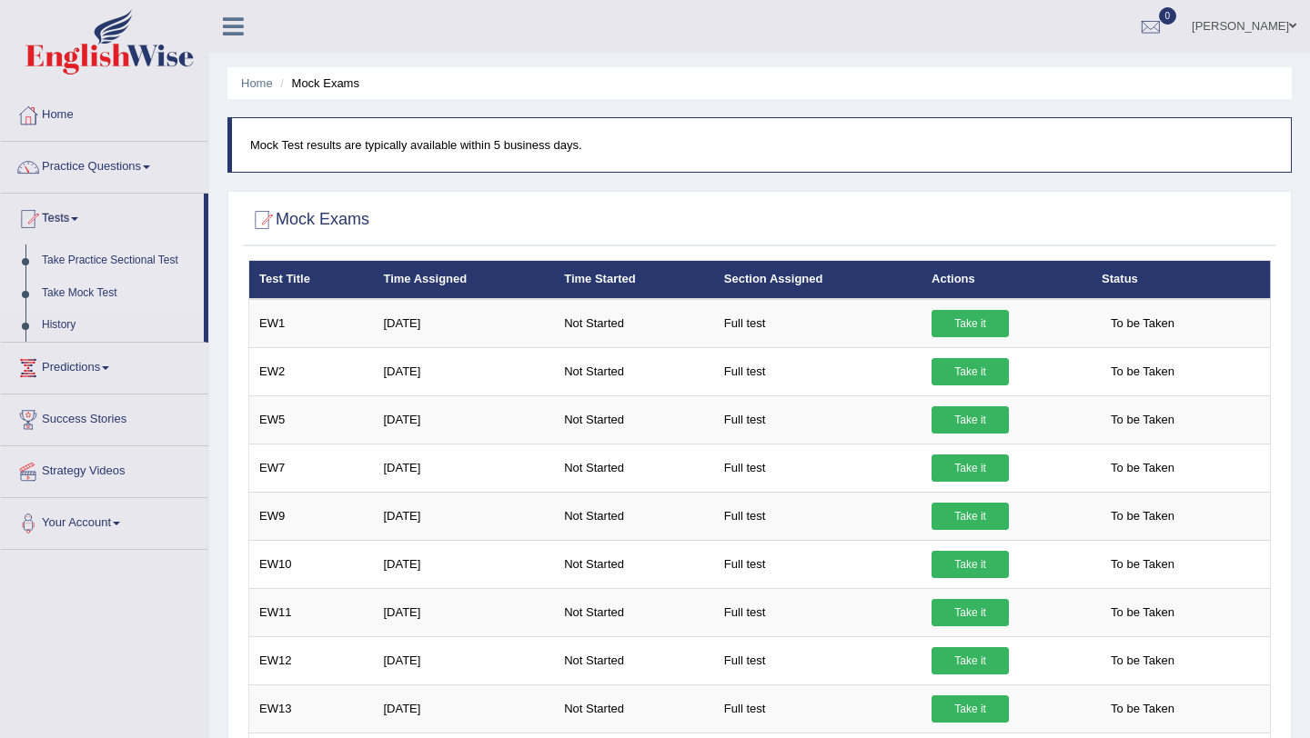
click at [164, 256] on link "Take Practice Sectional Test" at bounding box center [119, 261] width 170 height 33
